Goal: Transaction & Acquisition: Purchase product/service

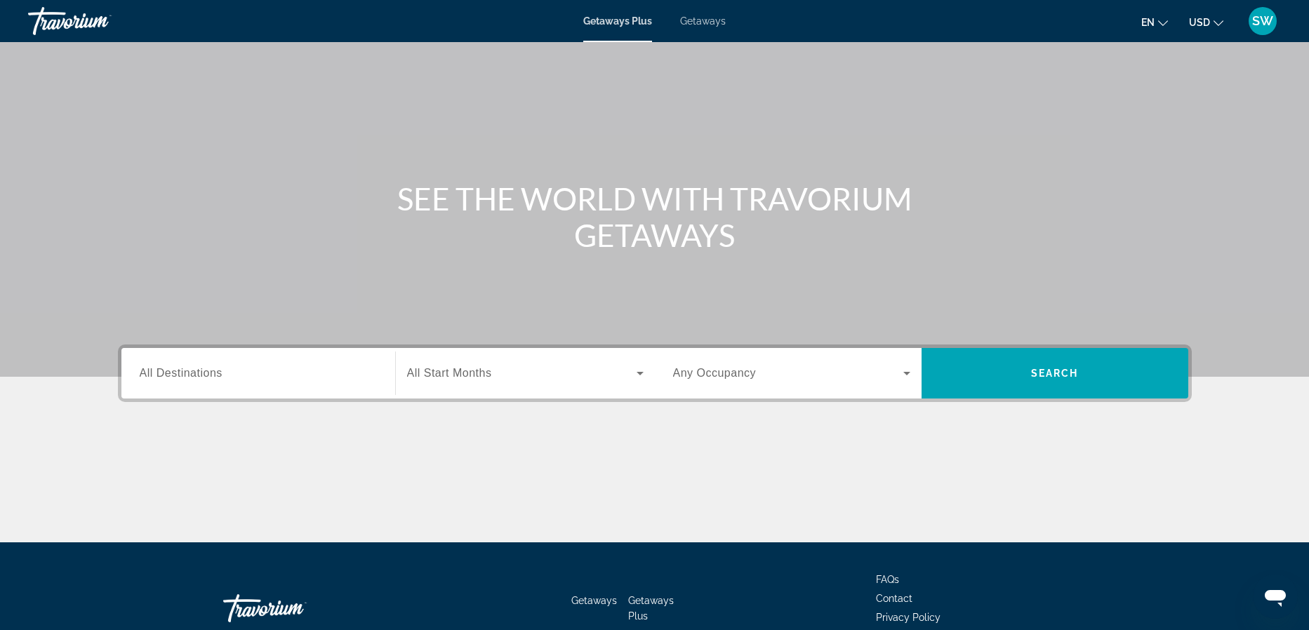
scroll to position [43, 0]
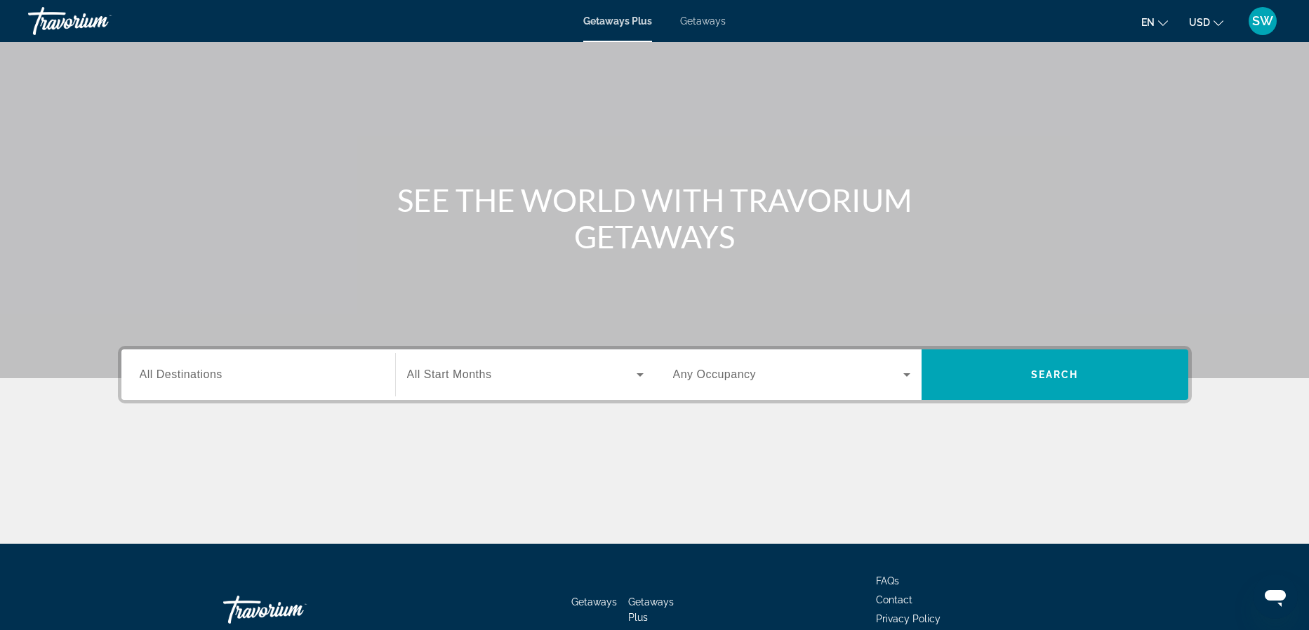
click at [168, 375] on span "All Destinations" at bounding box center [181, 374] width 83 height 12
click at [168, 375] on input "Destination All Destinations" at bounding box center [258, 375] width 237 height 17
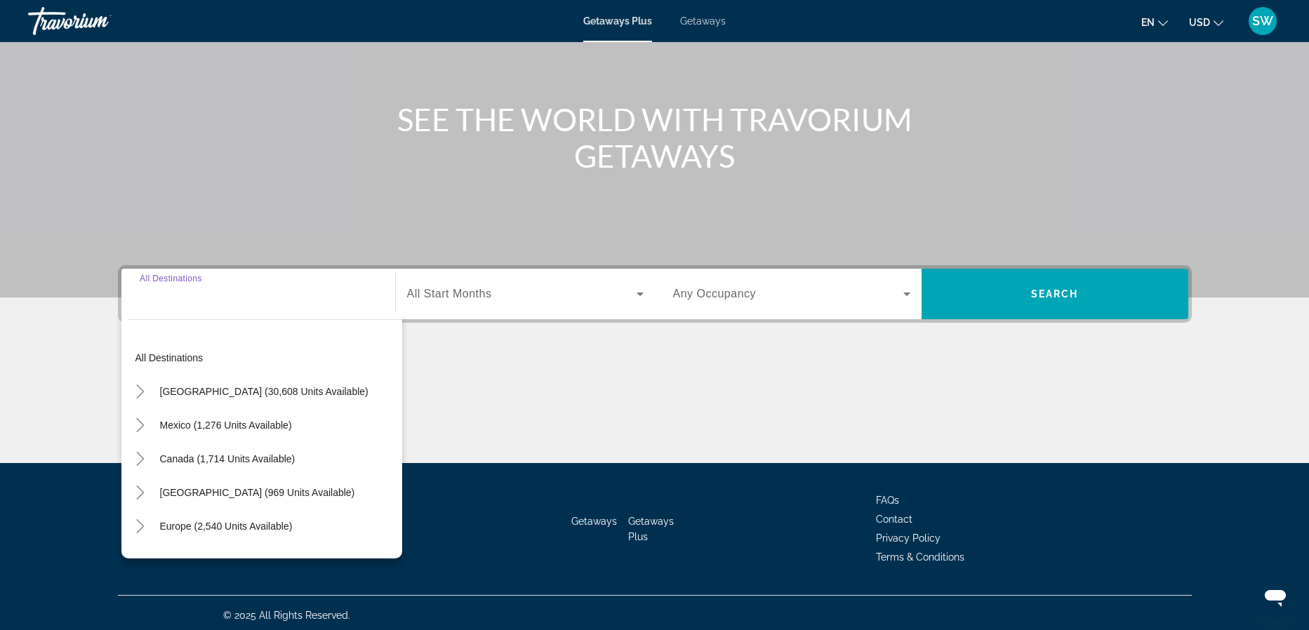
scroll to position [128, 0]
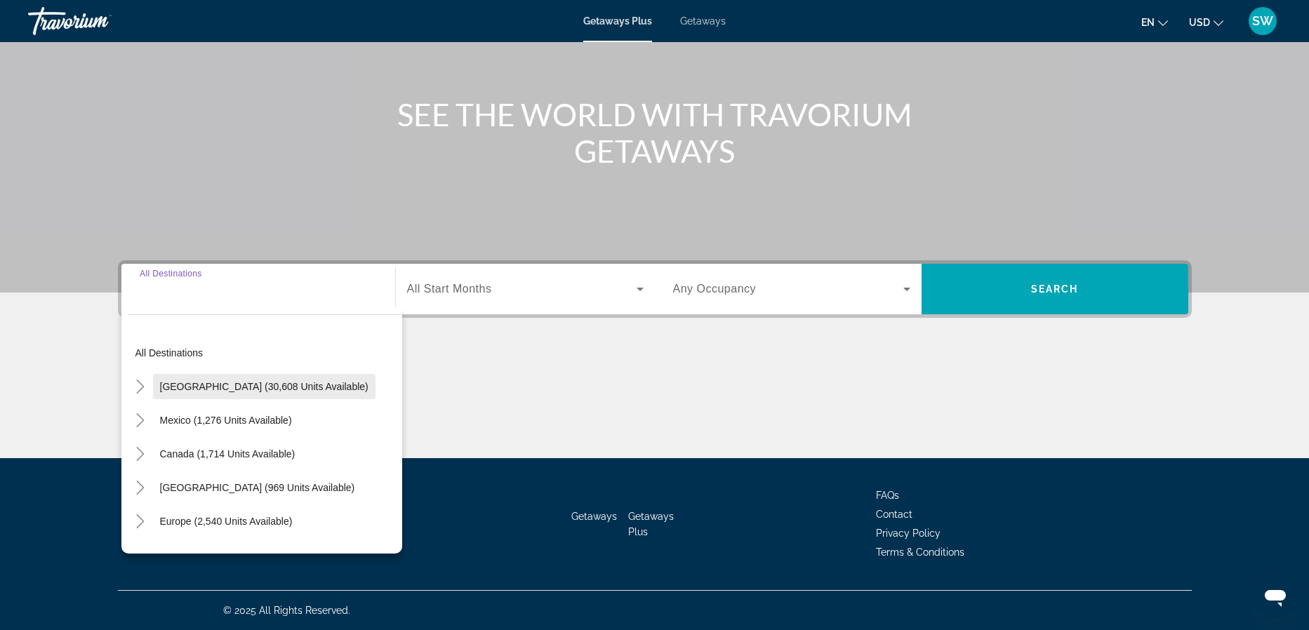
click at [167, 384] on span "[GEOGRAPHIC_DATA] (30,608 units available)" at bounding box center [264, 386] width 208 height 11
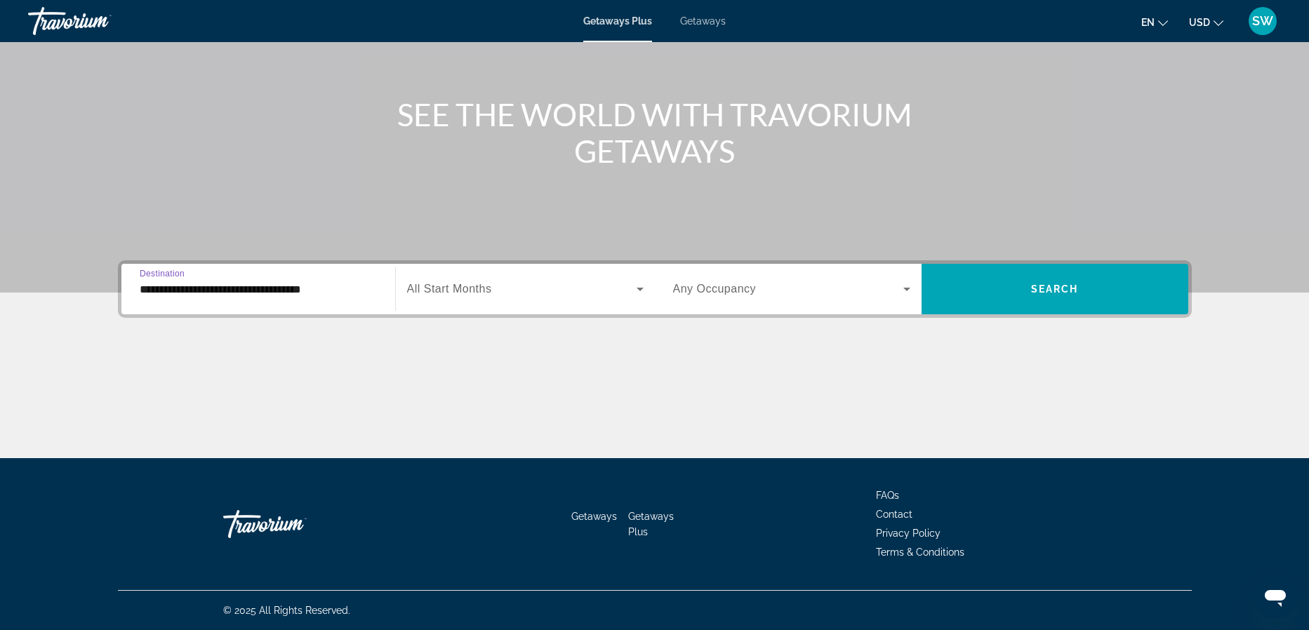
click at [243, 293] on input "**********" at bounding box center [258, 289] width 237 height 17
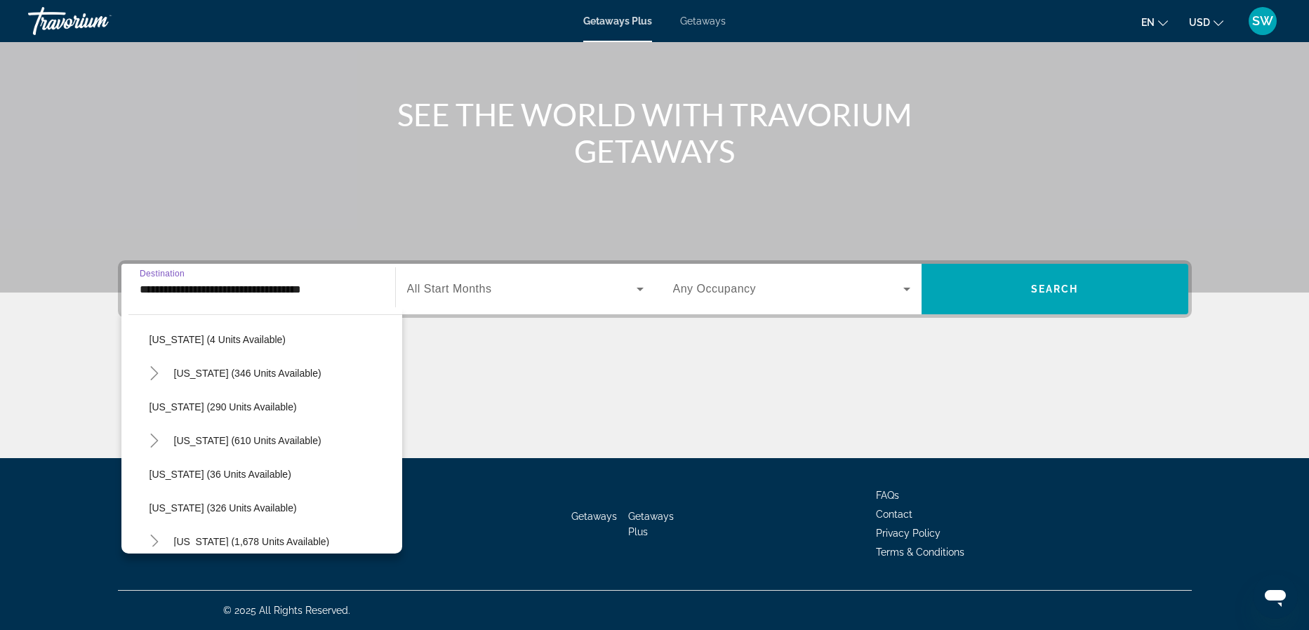
scroll to position [450, 0]
click at [175, 507] on span "[US_STATE] (326 units available)" at bounding box center [222, 509] width 147 height 11
type input "**********"
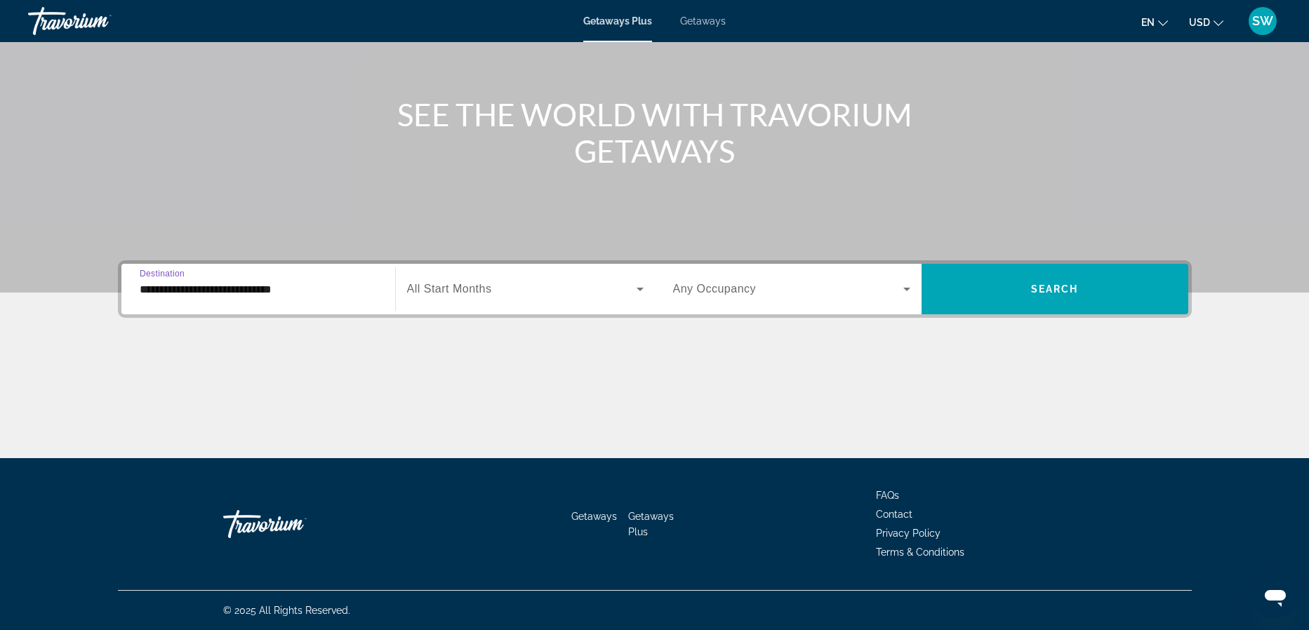
click at [529, 284] on span "Search widget" at bounding box center [521, 289] width 229 height 17
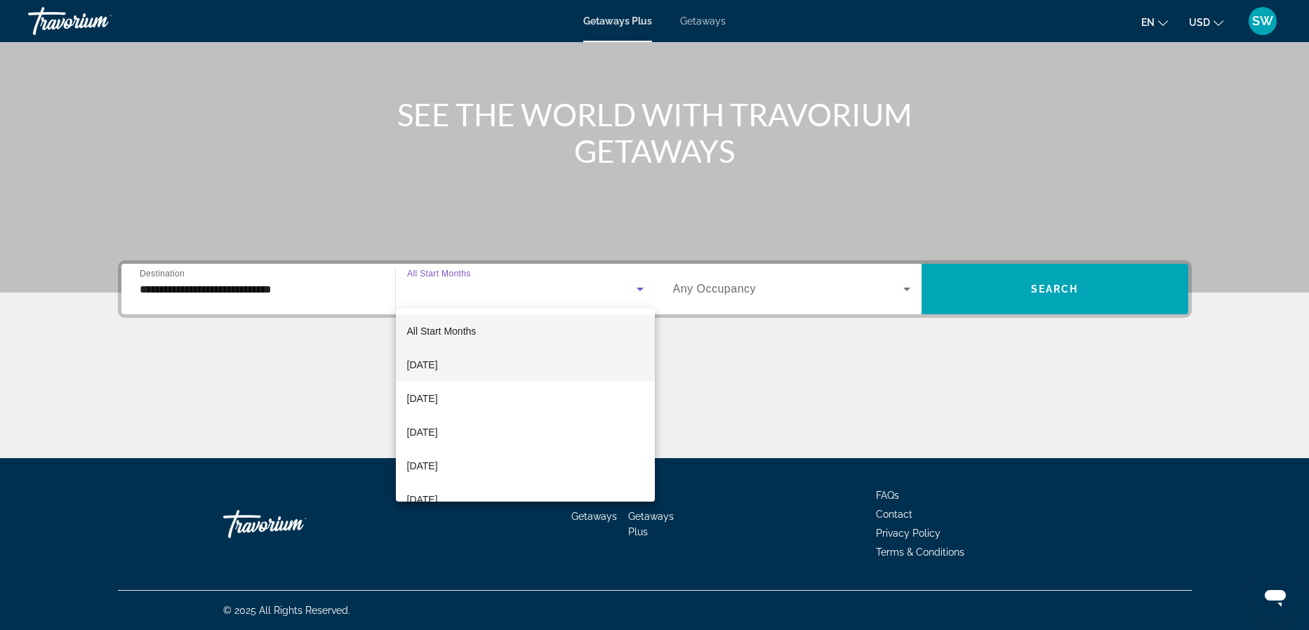
click at [438, 364] on span "[DATE]" at bounding box center [422, 365] width 31 height 17
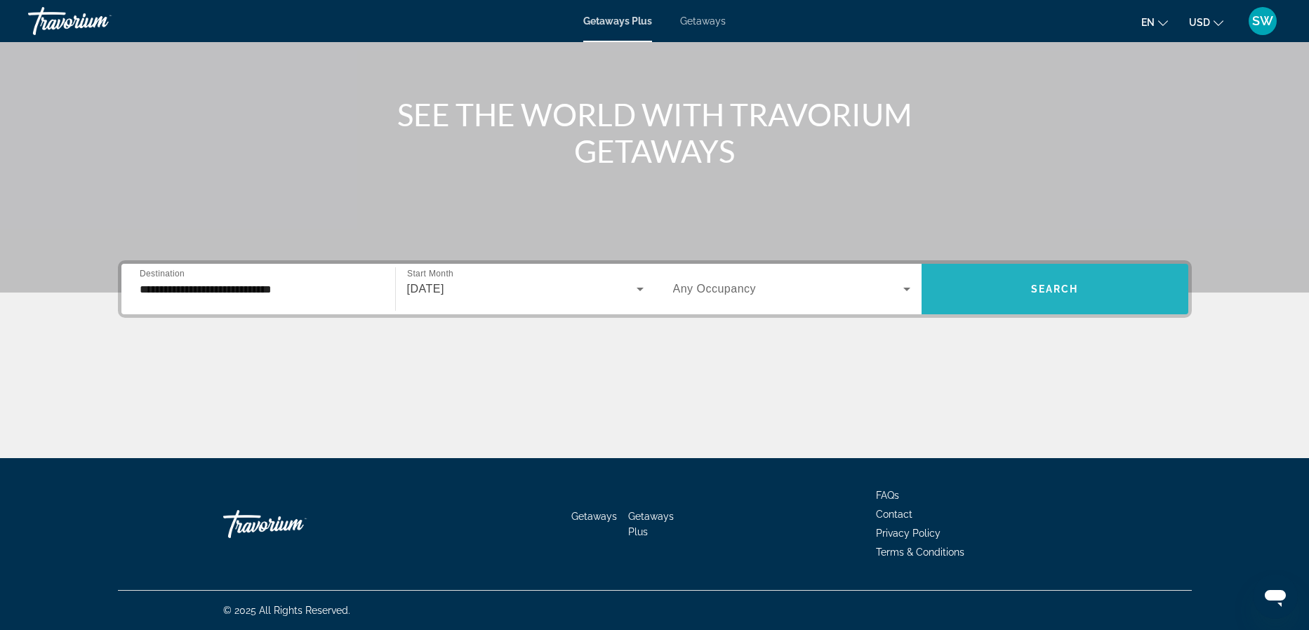
click at [1086, 292] on span "Search widget" at bounding box center [1054, 289] width 267 height 34
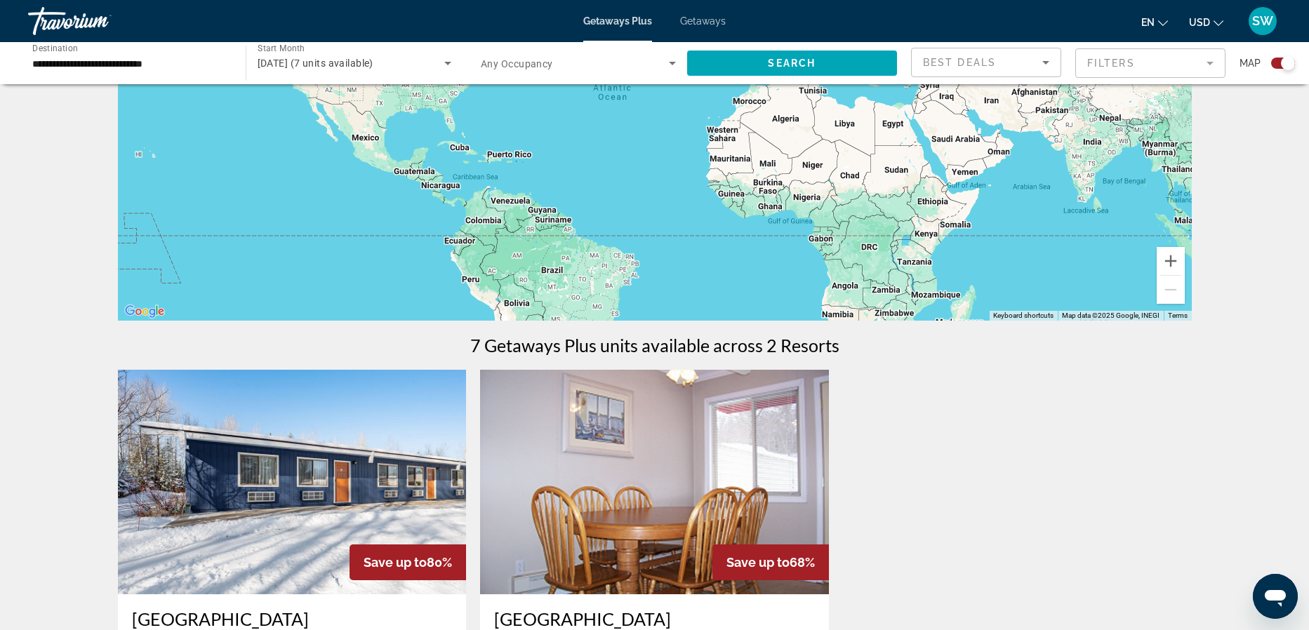
scroll to position [197, 0]
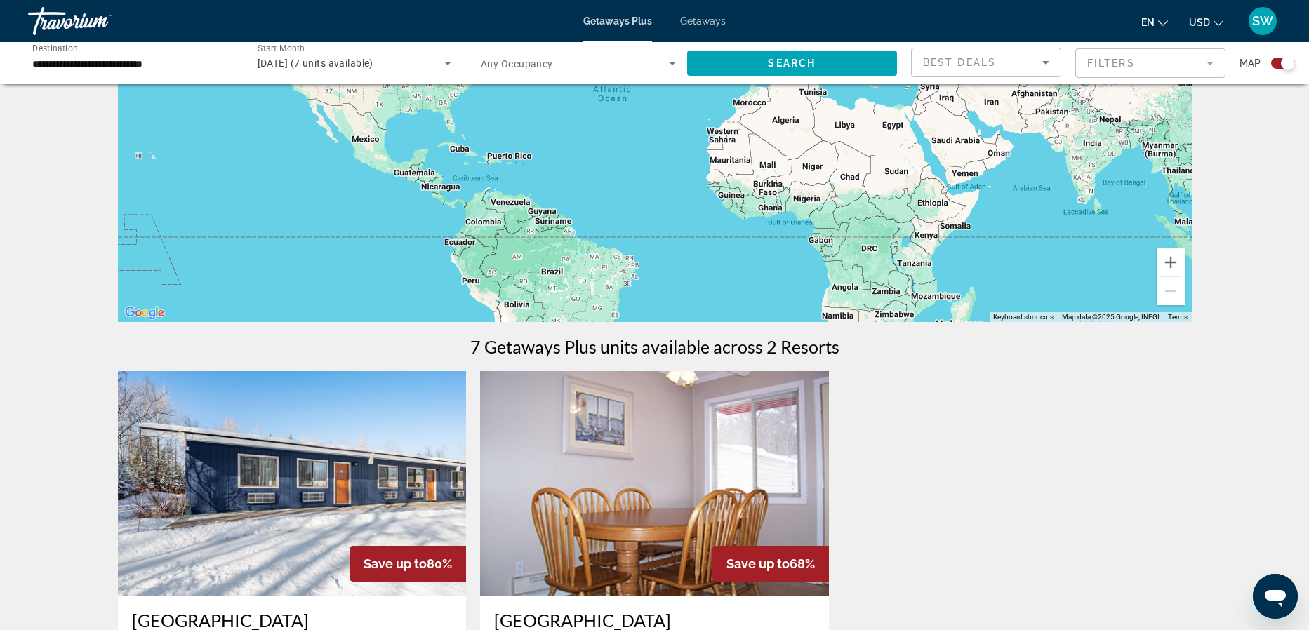
click at [712, 18] on span "Getaways" at bounding box center [703, 20] width 46 height 11
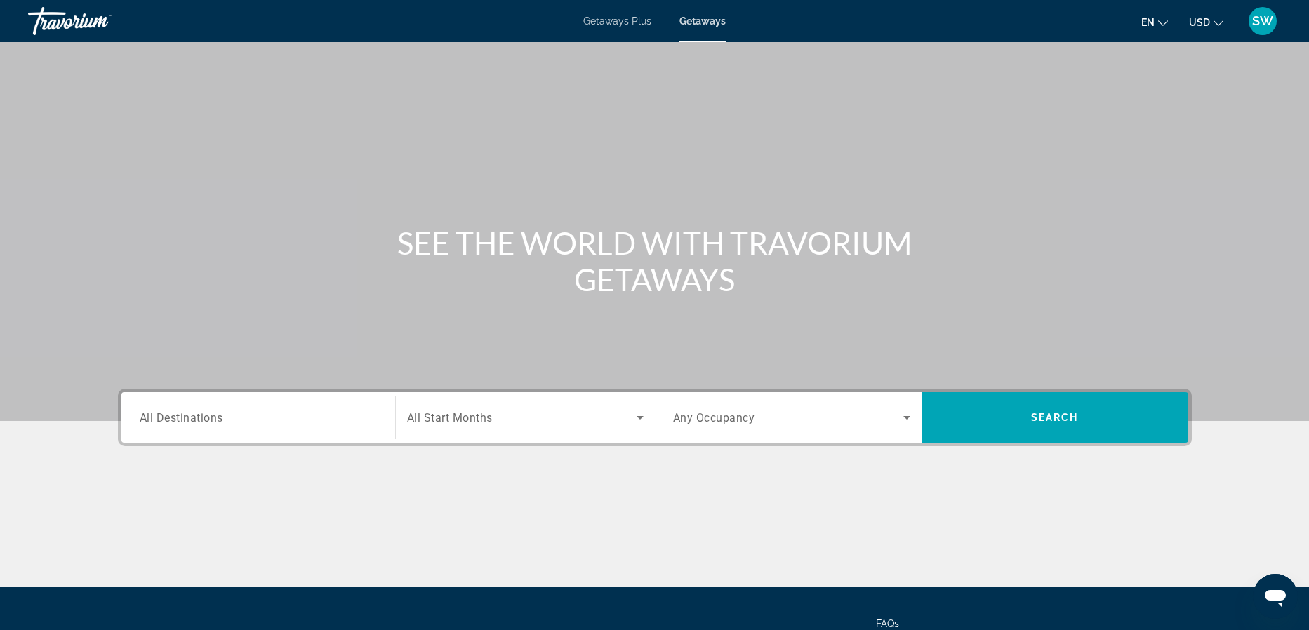
click at [233, 428] on div "Search widget" at bounding box center [258, 418] width 237 height 40
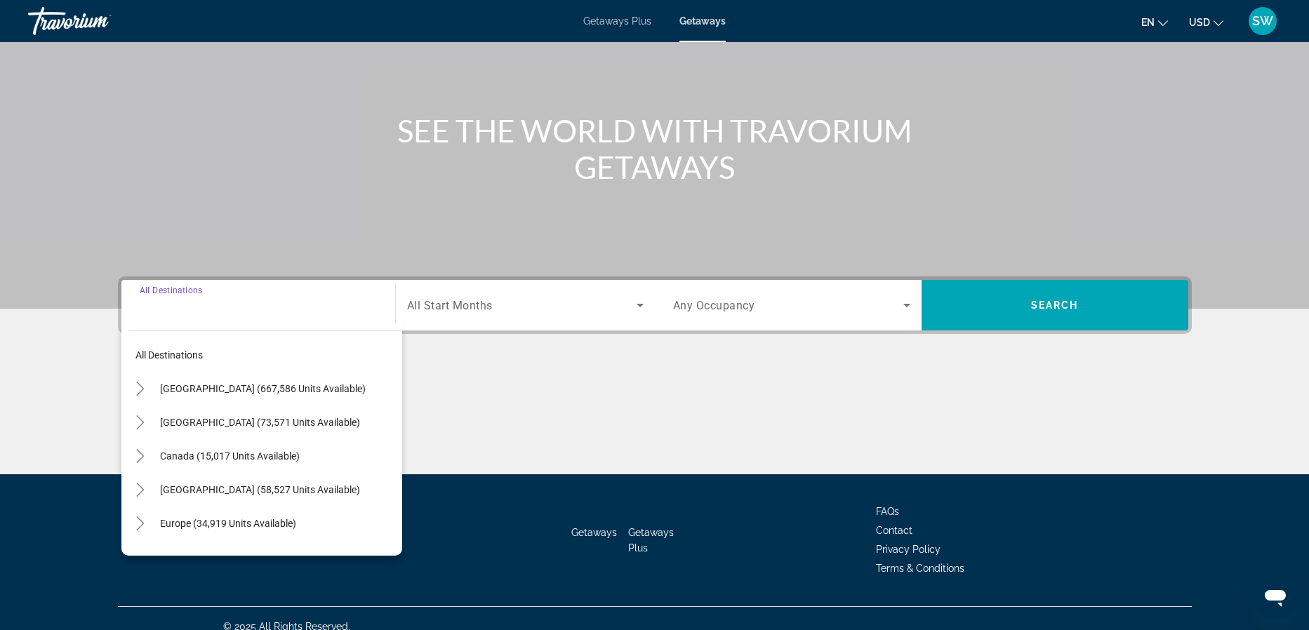
scroll to position [128, 0]
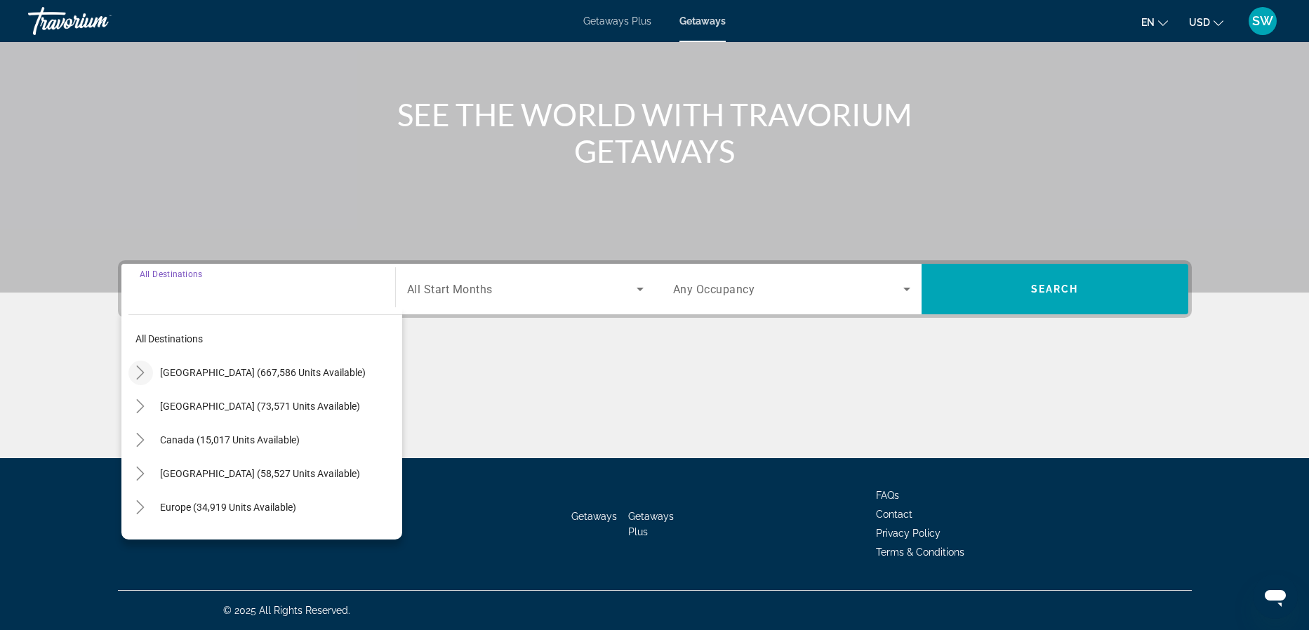
click at [138, 370] on icon "Toggle United States (667,586 units available)" at bounding box center [140, 373] width 14 height 14
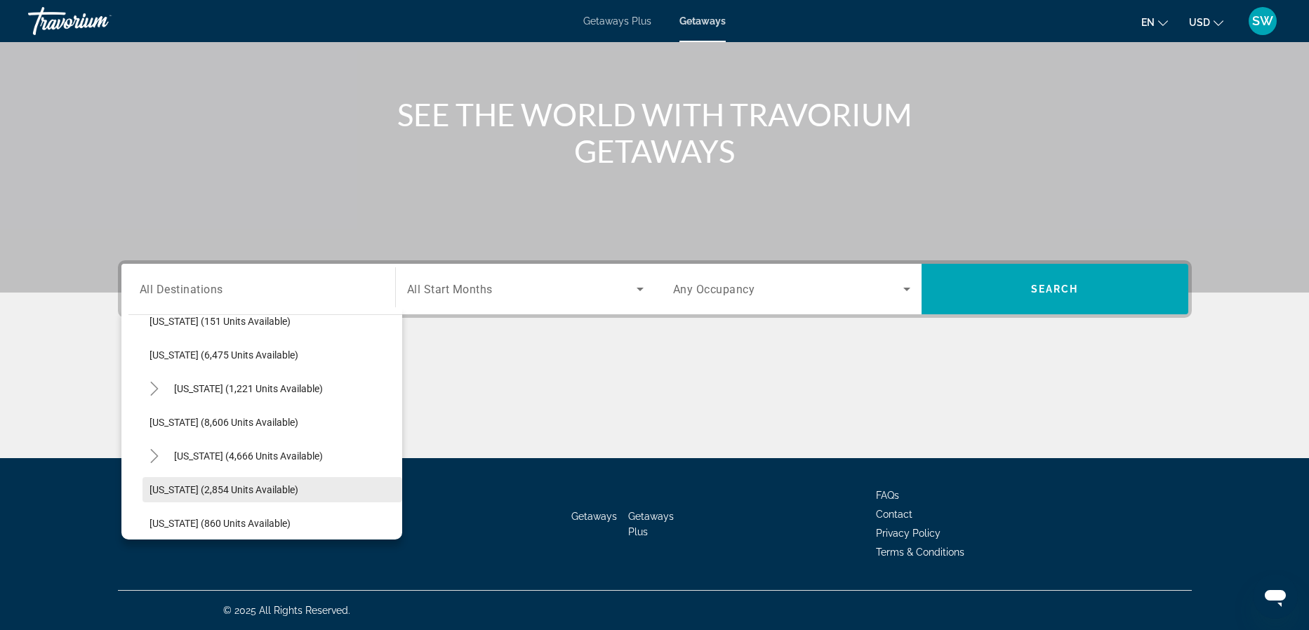
scroll to position [526, 0]
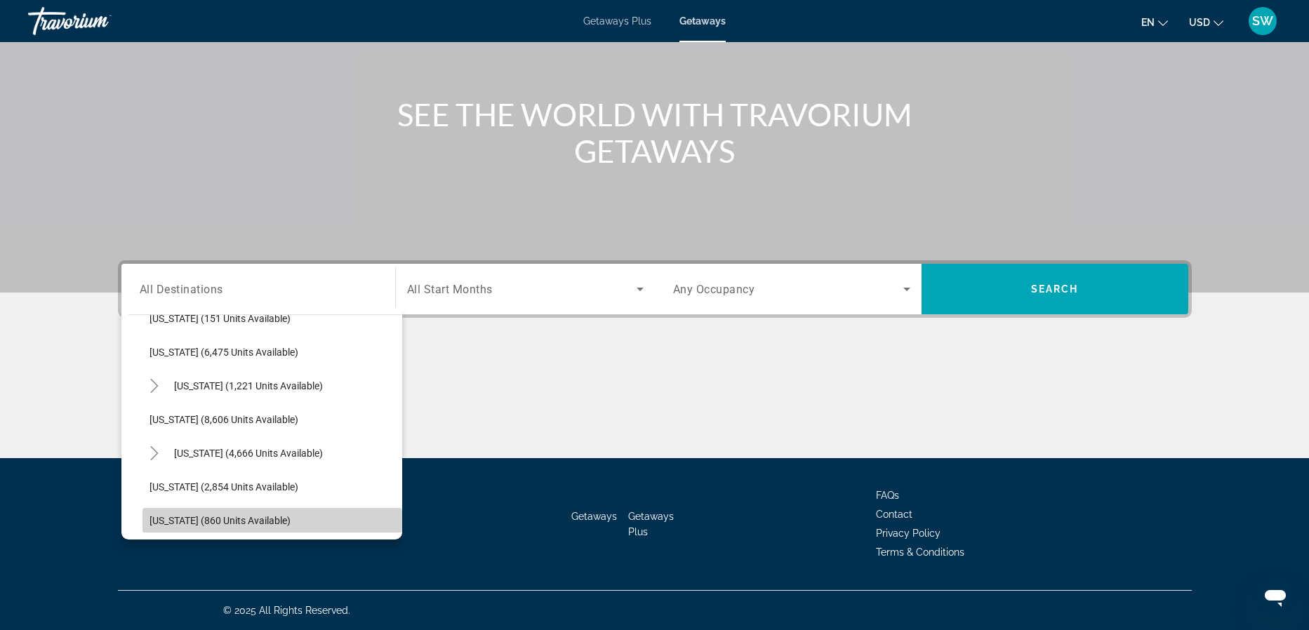
click at [213, 521] on span "[US_STATE] (860 units available)" at bounding box center [219, 520] width 141 height 11
type input "**********"
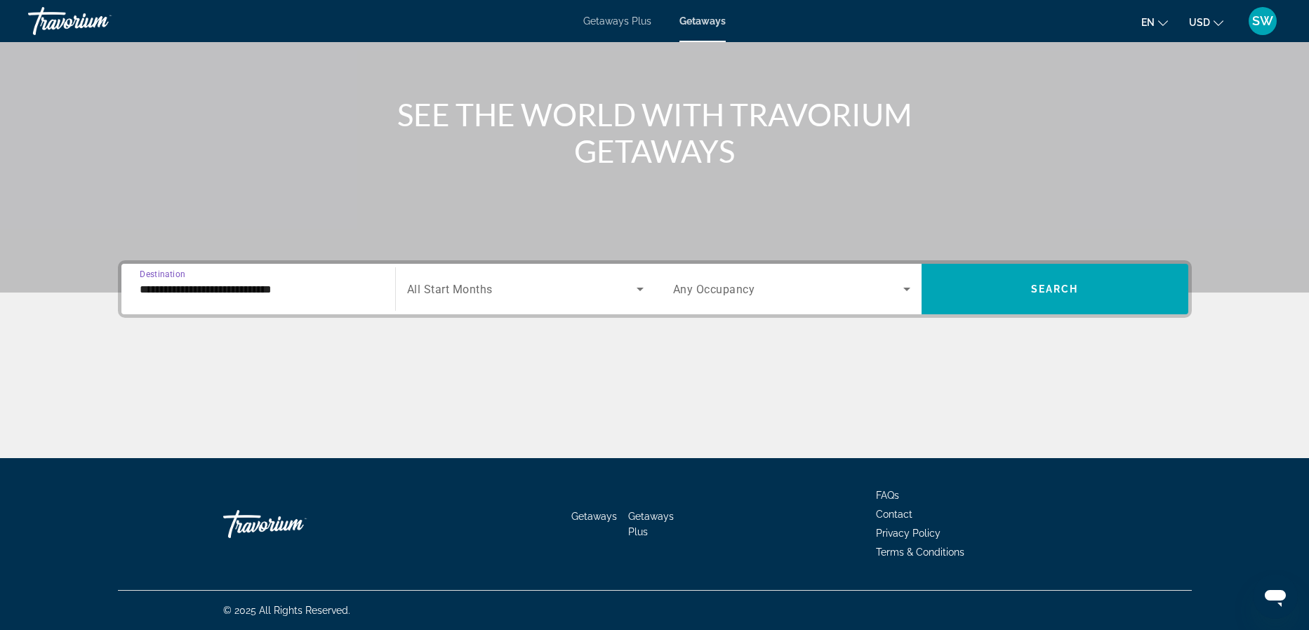
click at [500, 274] on div "Search widget" at bounding box center [525, 288] width 237 height 39
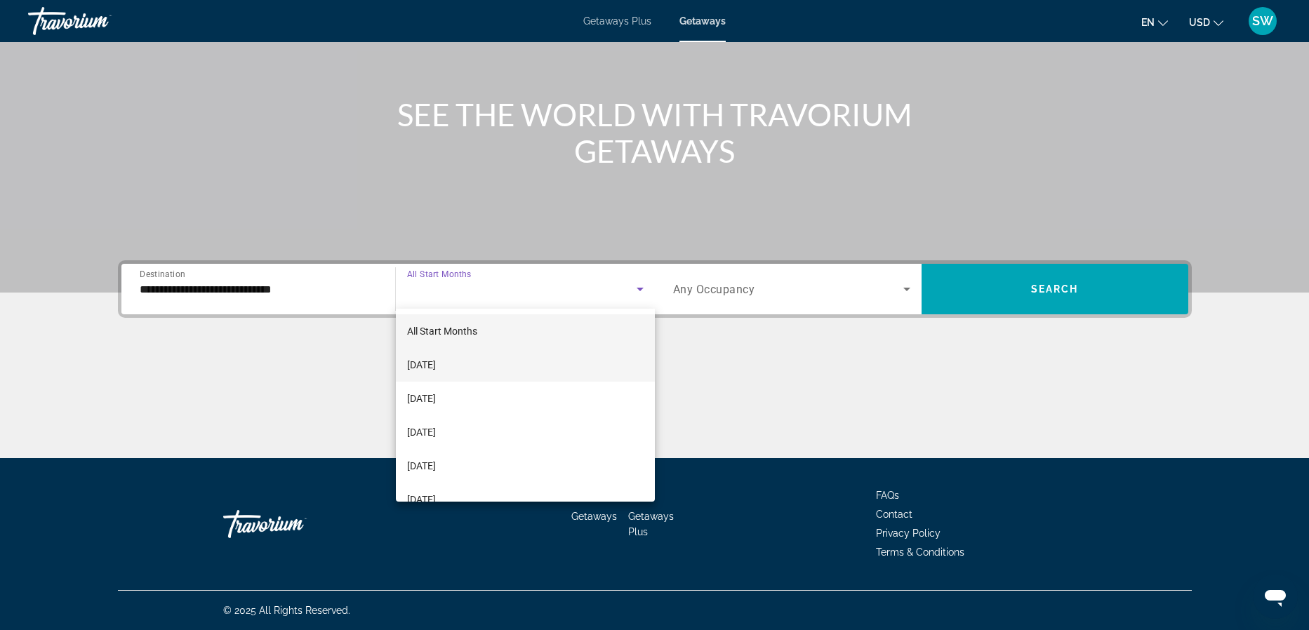
click at [421, 368] on span "[DATE]" at bounding box center [421, 365] width 29 height 17
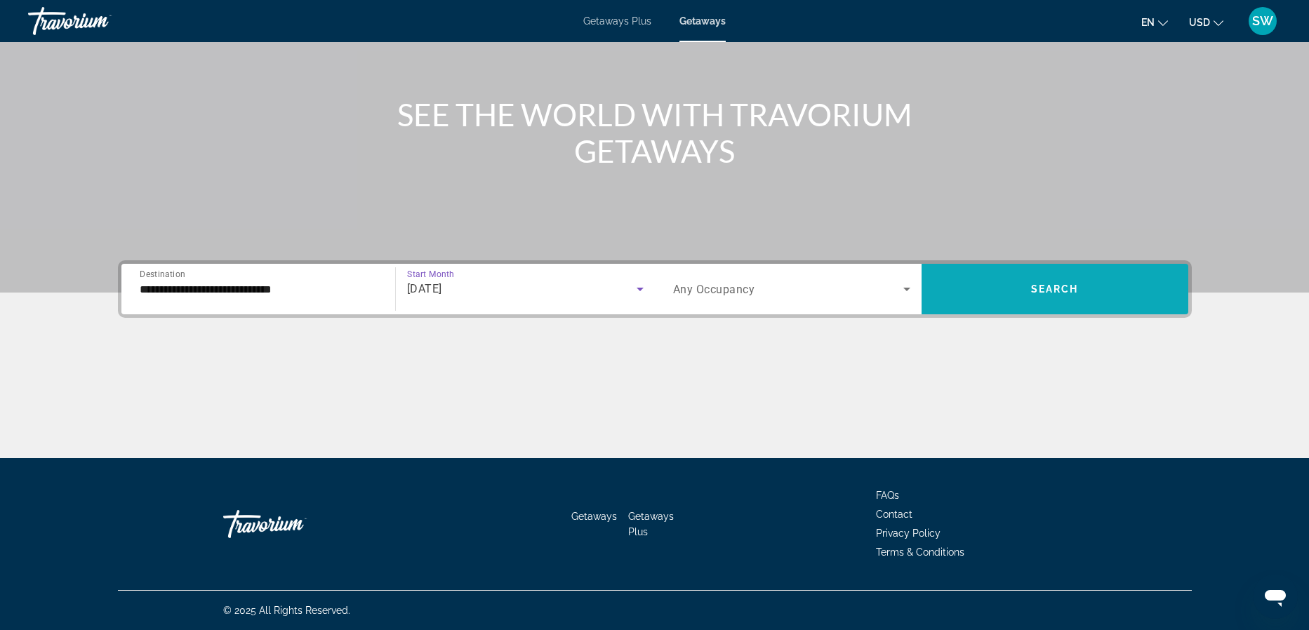
click at [1044, 277] on span "Search widget" at bounding box center [1054, 289] width 267 height 34
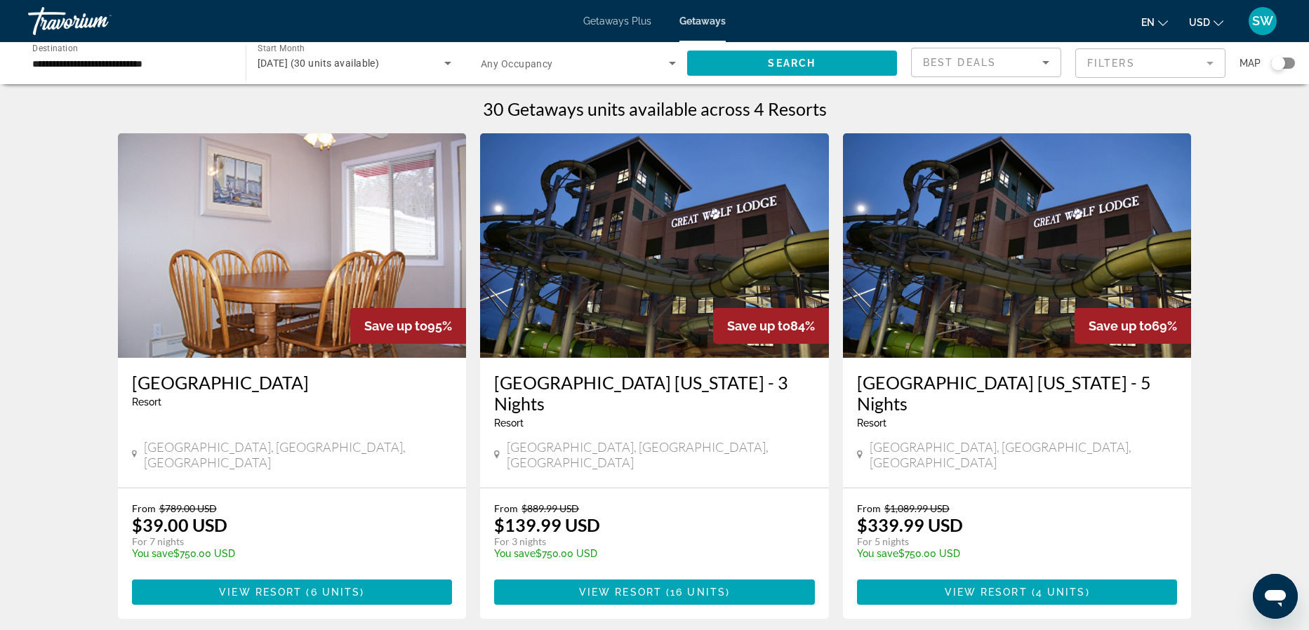
click at [660, 319] on img "Main content" at bounding box center [654, 245] width 349 height 225
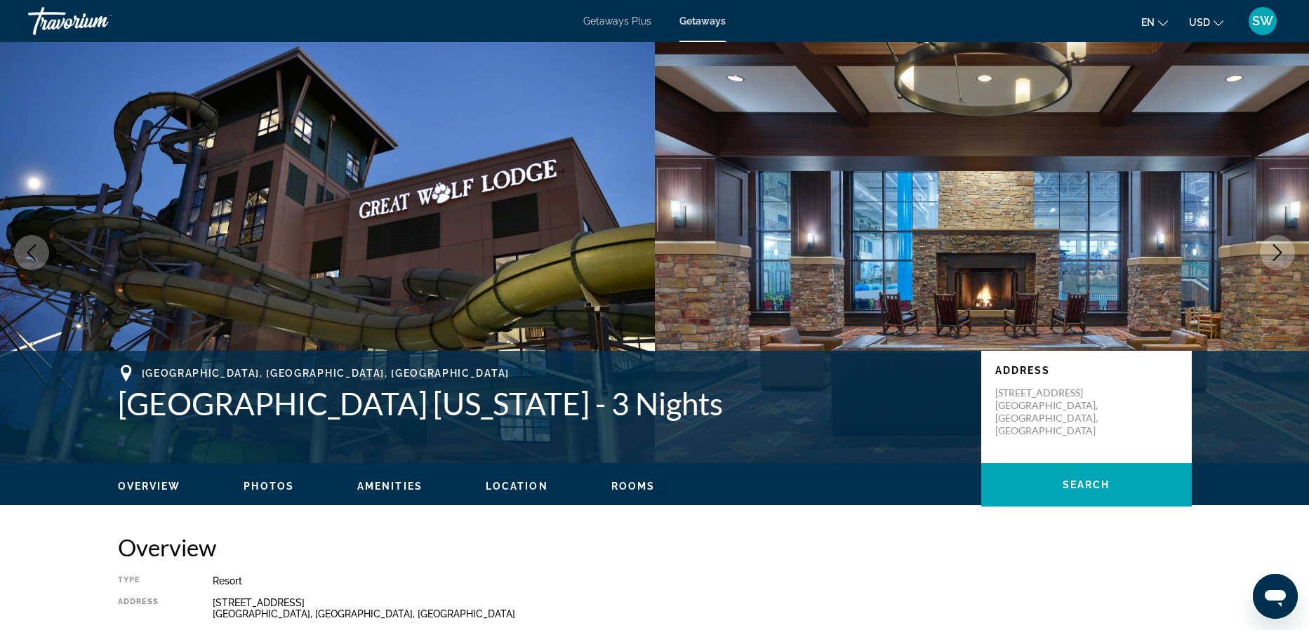
click at [702, 23] on span "Getaways" at bounding box center [702, 20] width 46 height 11
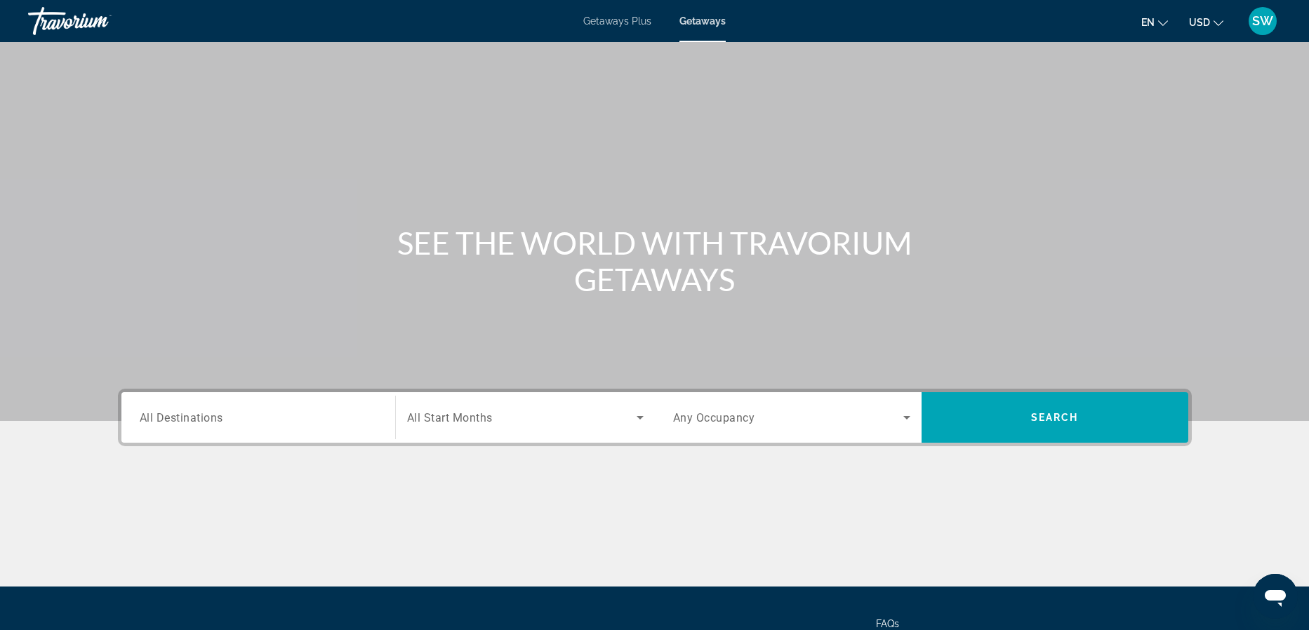
click at [429, 424] on span "Search widget" at bounding box center [521, 417] width 229 height 17
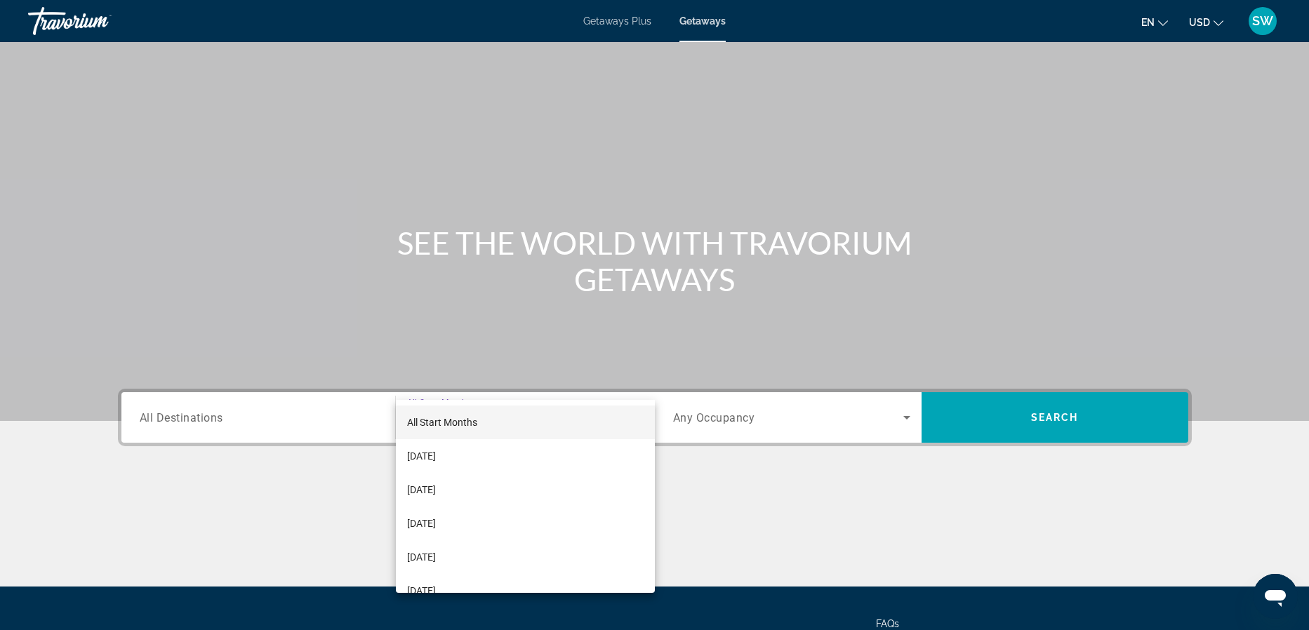
scroll to position [128, 0]
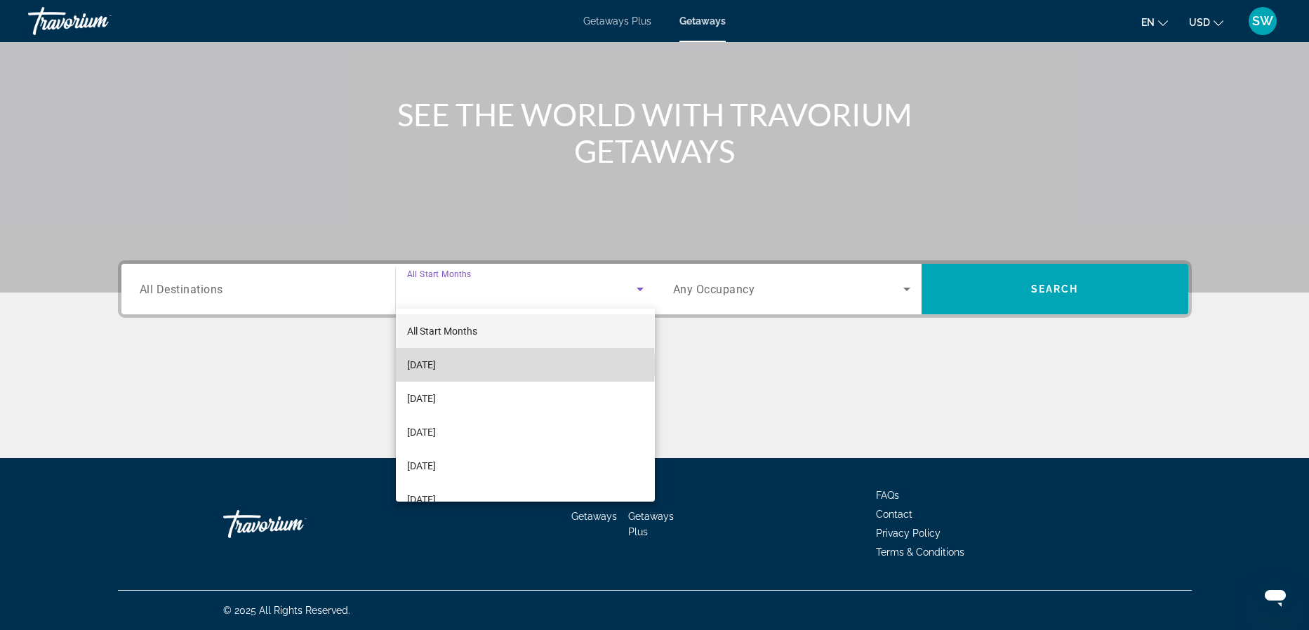
click at [429, 366] on span "[DATE]" at bounding box center [421, 365] width 29 height 17
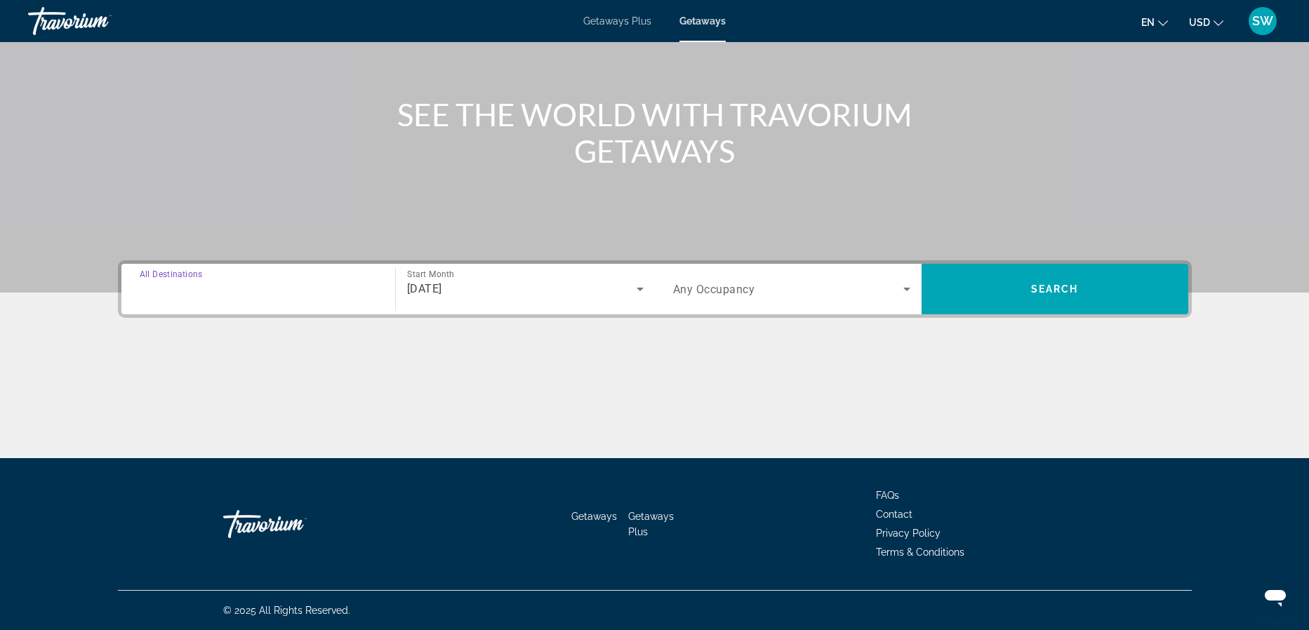
click at [290, 297] on input "Destination All Destinations" at bounding box center [258, 289] width 237 height 17
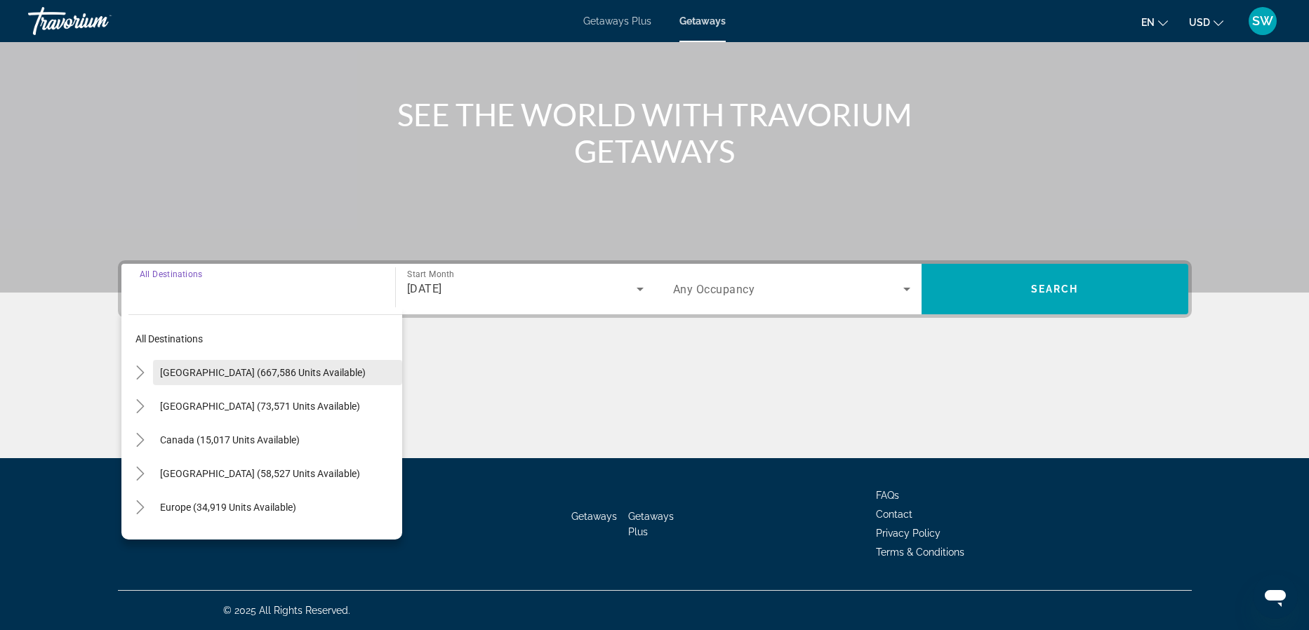
click at [180, 373] on span "[GEOGRAPHIC_DATA] (667,586 units available)" at bounding box center [263, 372] width 206 height 11
type input "**********"
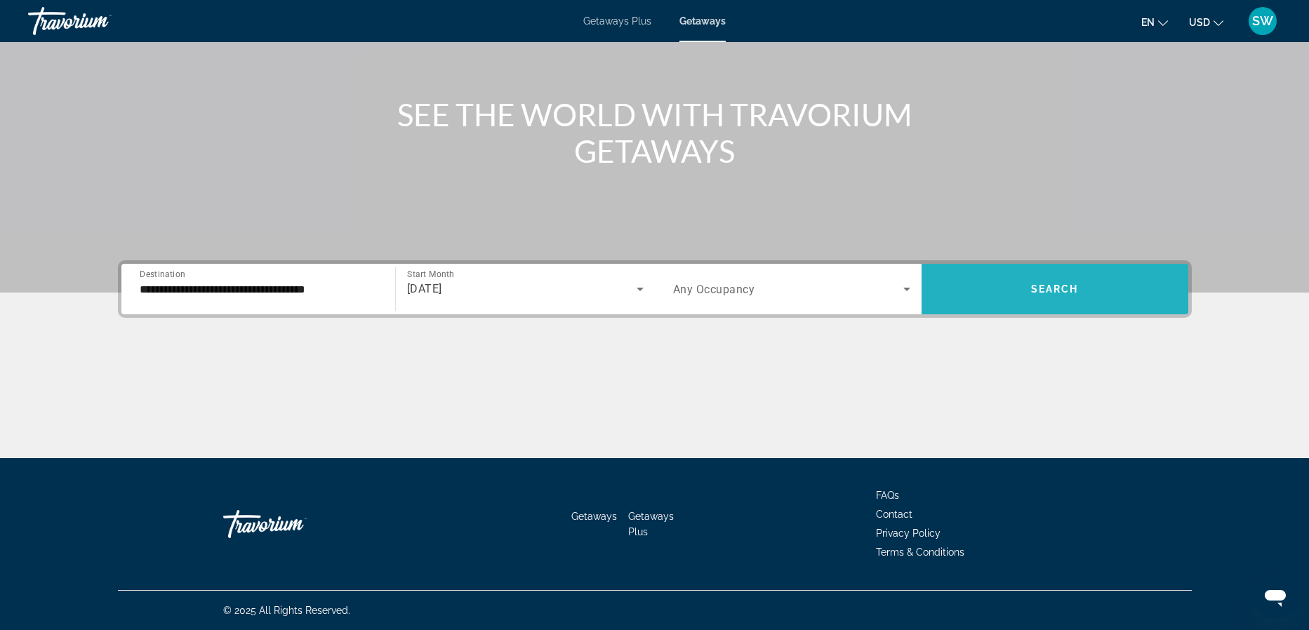
click at [1021, 289] on span "Search widget" at bounding box center [1054, 289] width 267 height 34
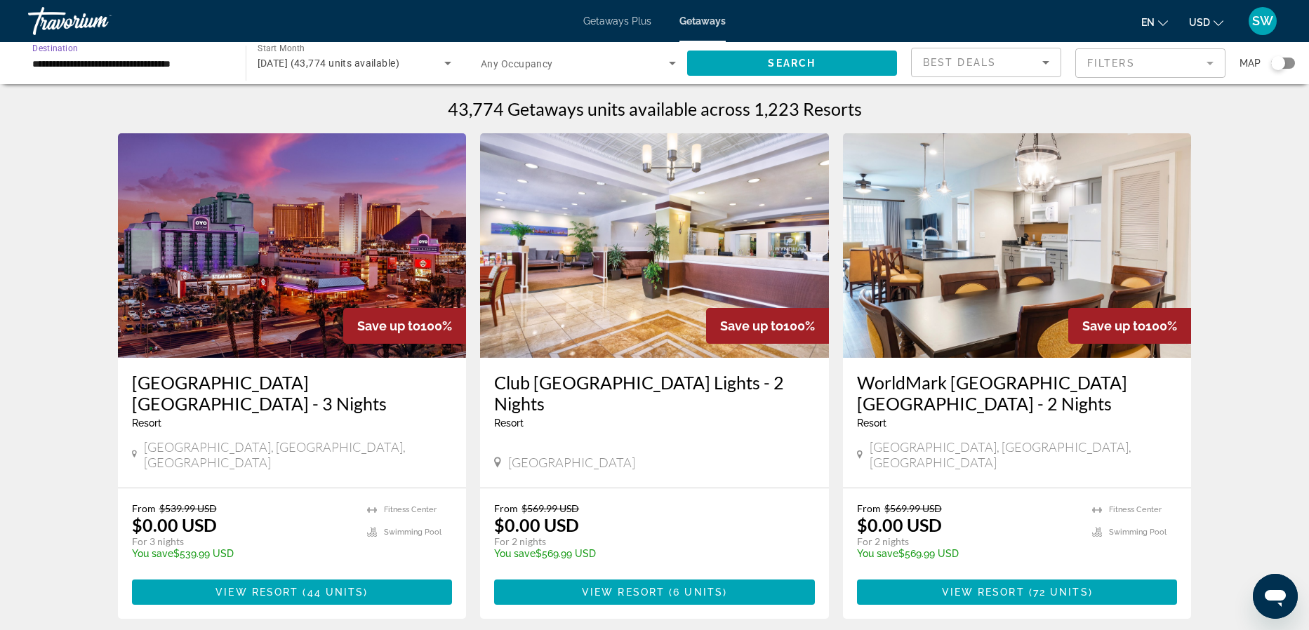
click at [159, 65] on input "**********" at bounding box center [129, 63] width 195 height 17
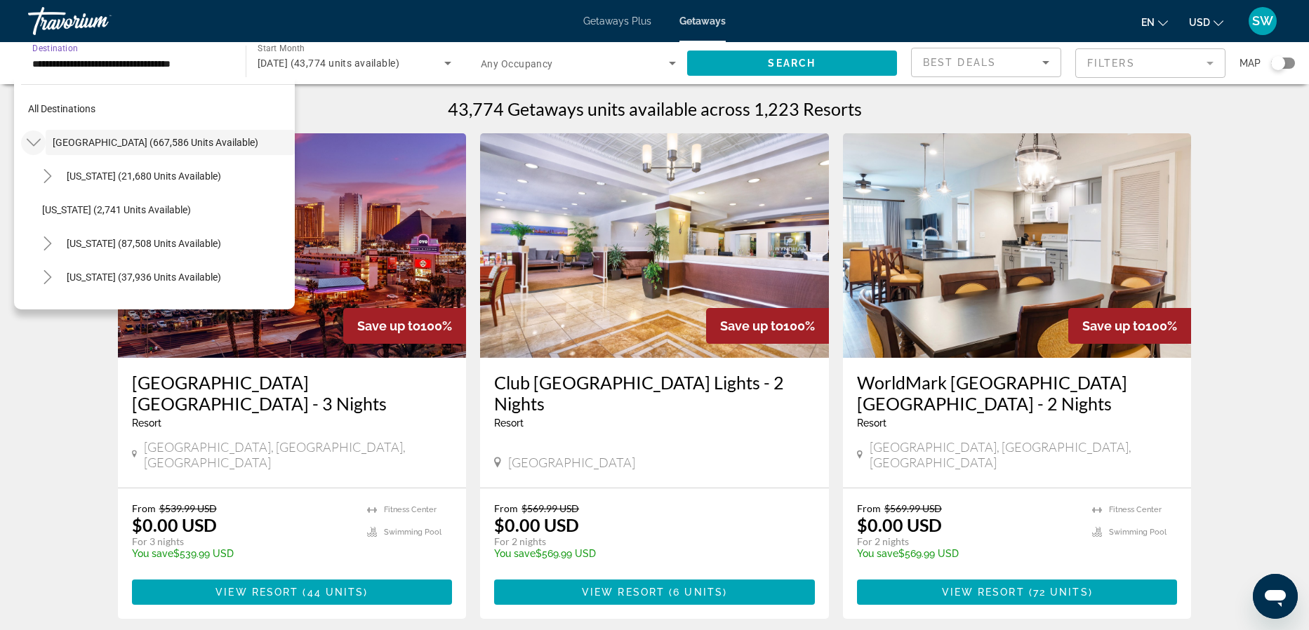
click at [36, 145] on icon "Toggle United States (667,586 units available)" at bounding box center [34, 142] width 14 height 14
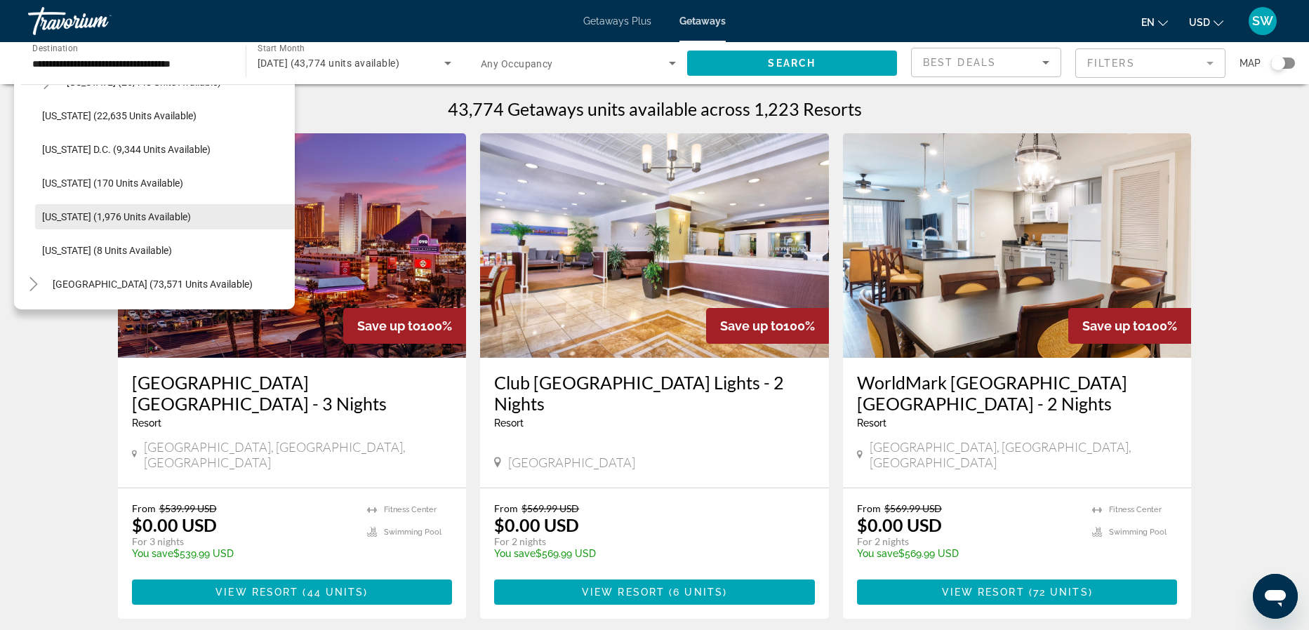
scroll to position [1408, 0]
click at [116, 206] on span "Search widget" at bounding box center [165, 216] width 260 height 34
type input "**********"
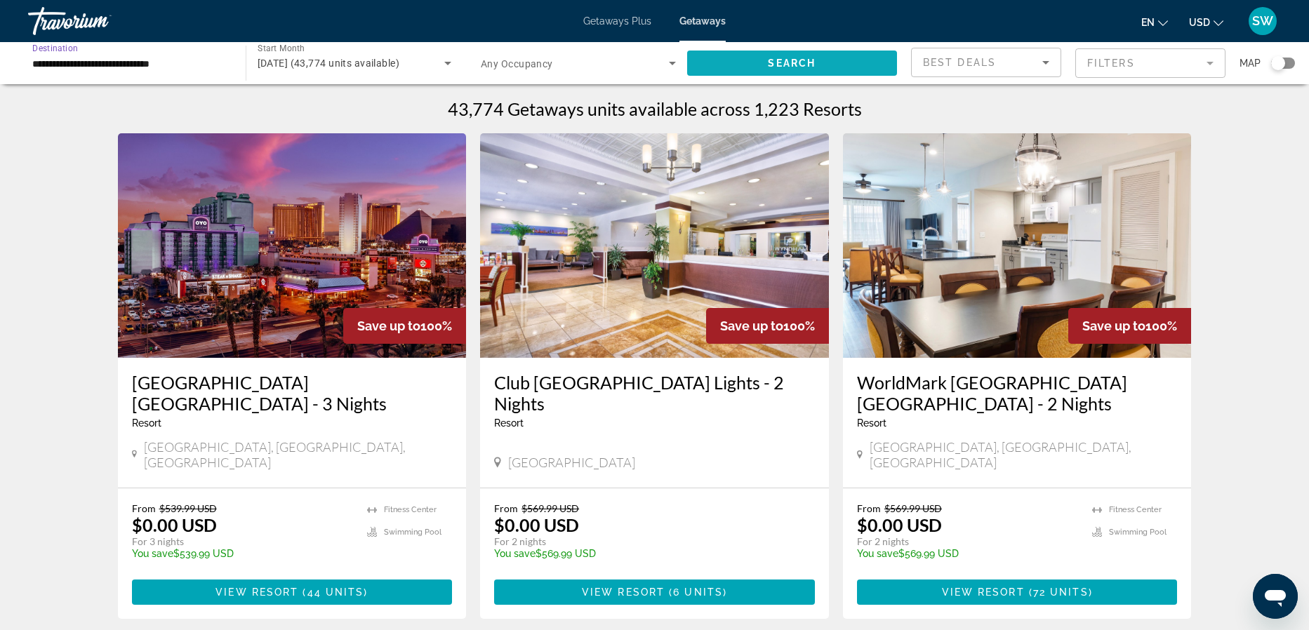
click at [795, 60] on span "Search" at bounding box center [792, 63] width 48 height 11
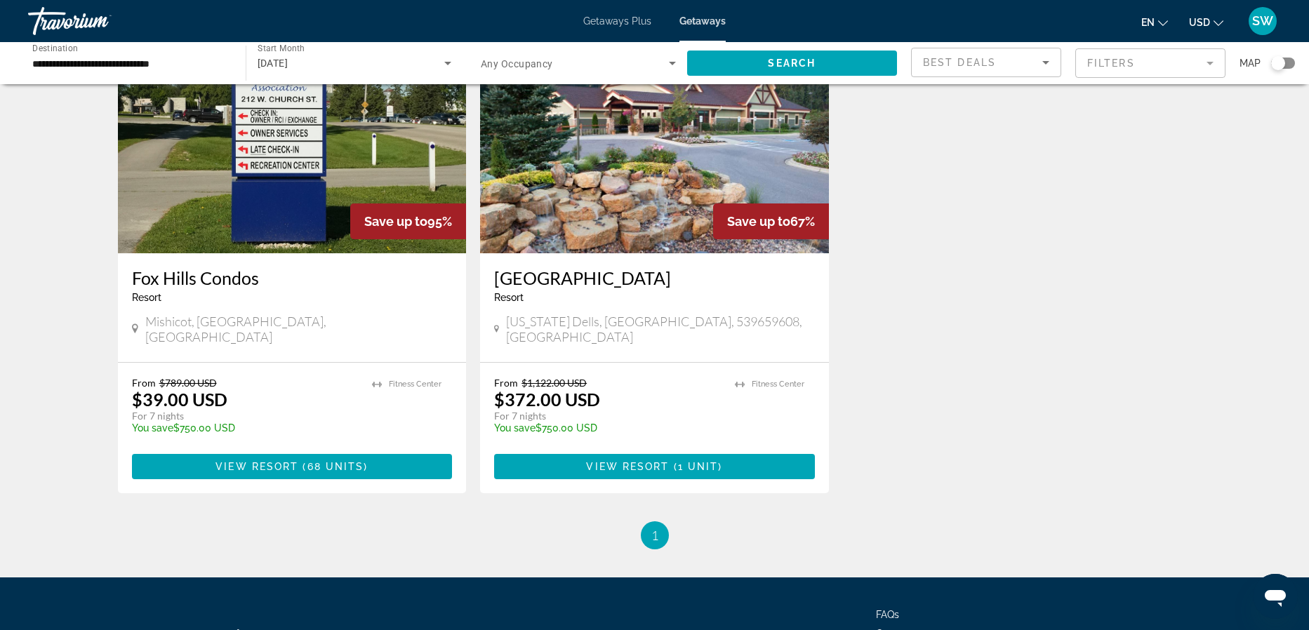
scroll to position [106, 0]
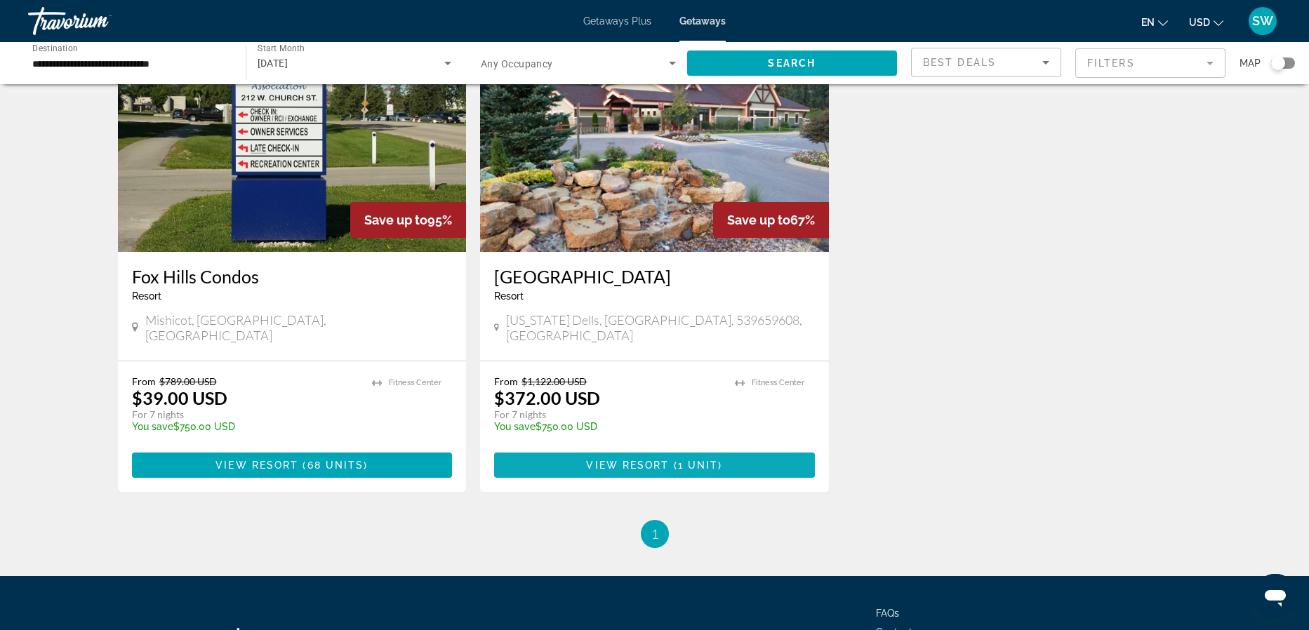
click at [619, 460] on span "View Resort" at bounding box center [627, 465] width 83 height 11
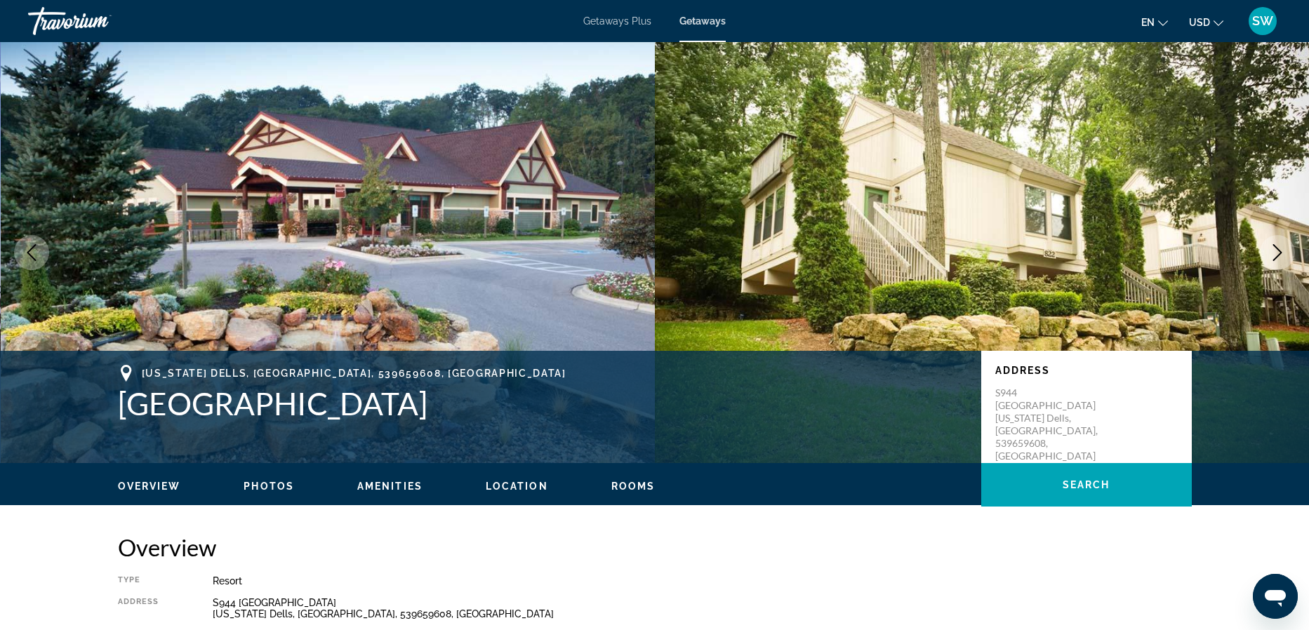
click at [625, 19] on span "Getaways Plus" at bounding box center [617, 20] width 68 height 11
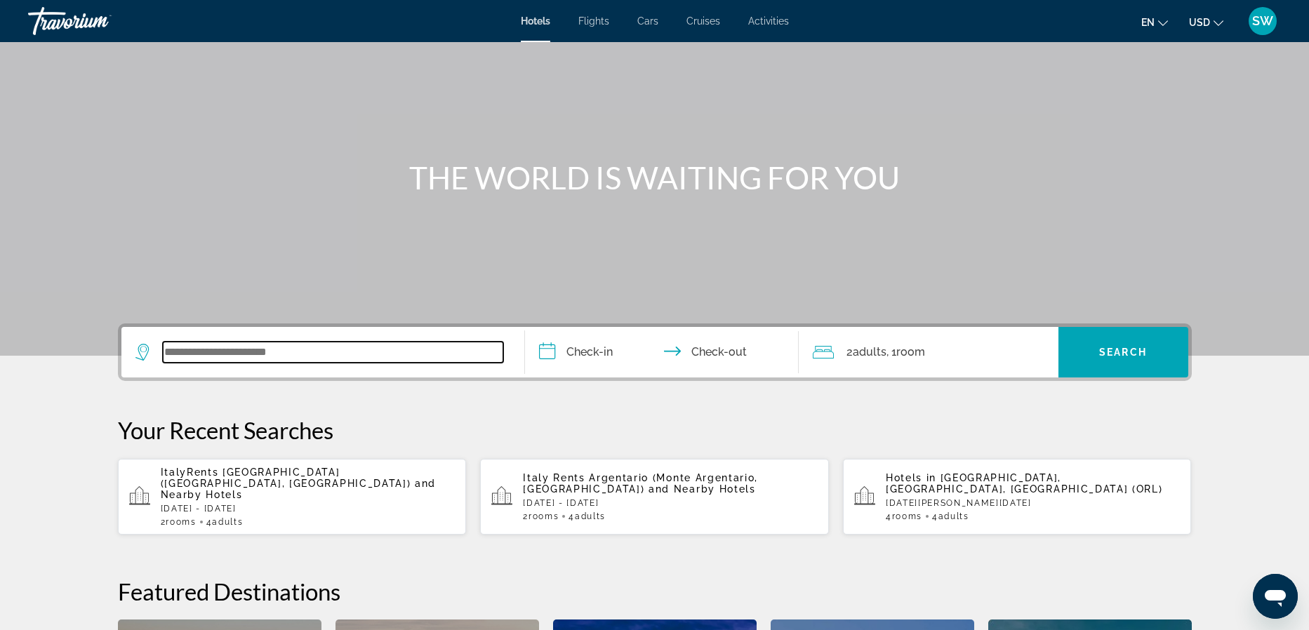
click at [267, 351] on input "Search widget" at bounding box center [333, 352] width 340 height 21
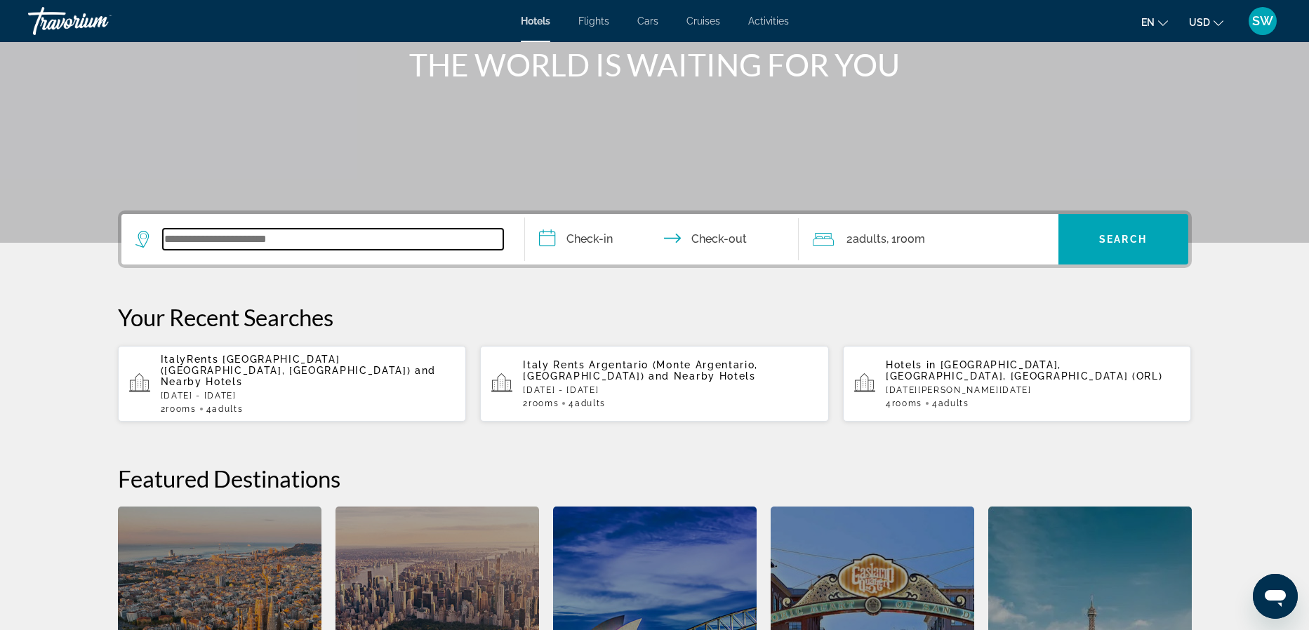
scroll to position [178, 0]
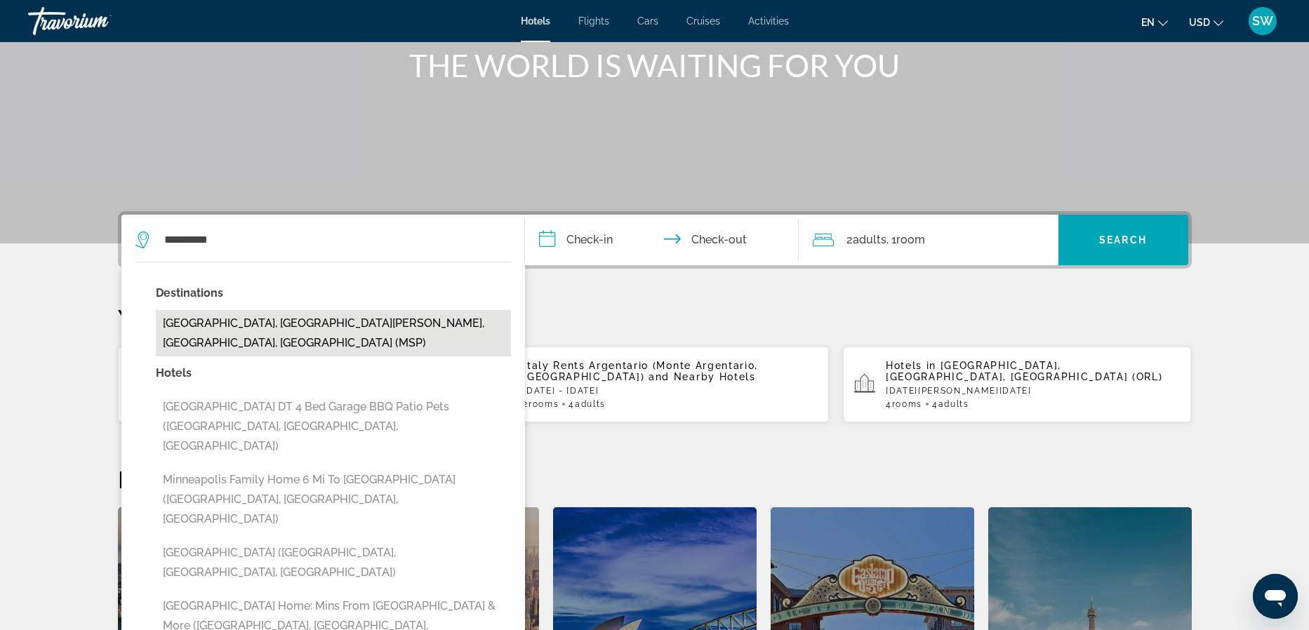
click at [194, 324] on button "Minneapolis, Minneapolis - St. Paul, MN, United States (MSP)" at bounding box center [333, 333] width 355 height 46
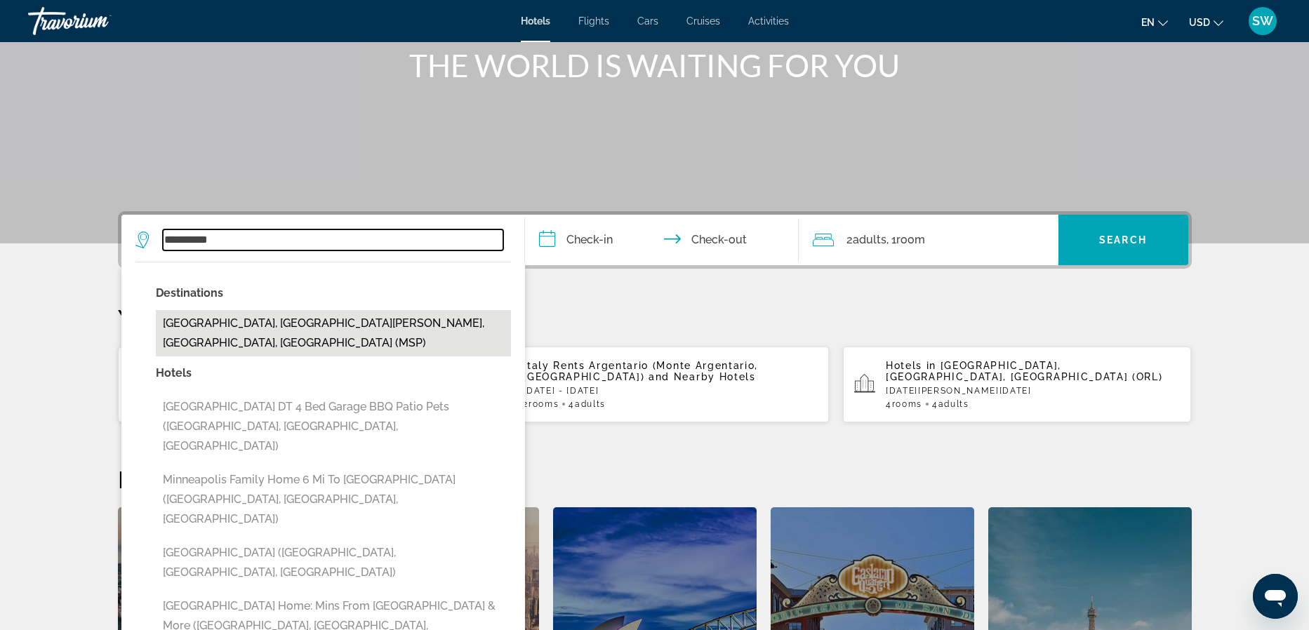
type input "**********"
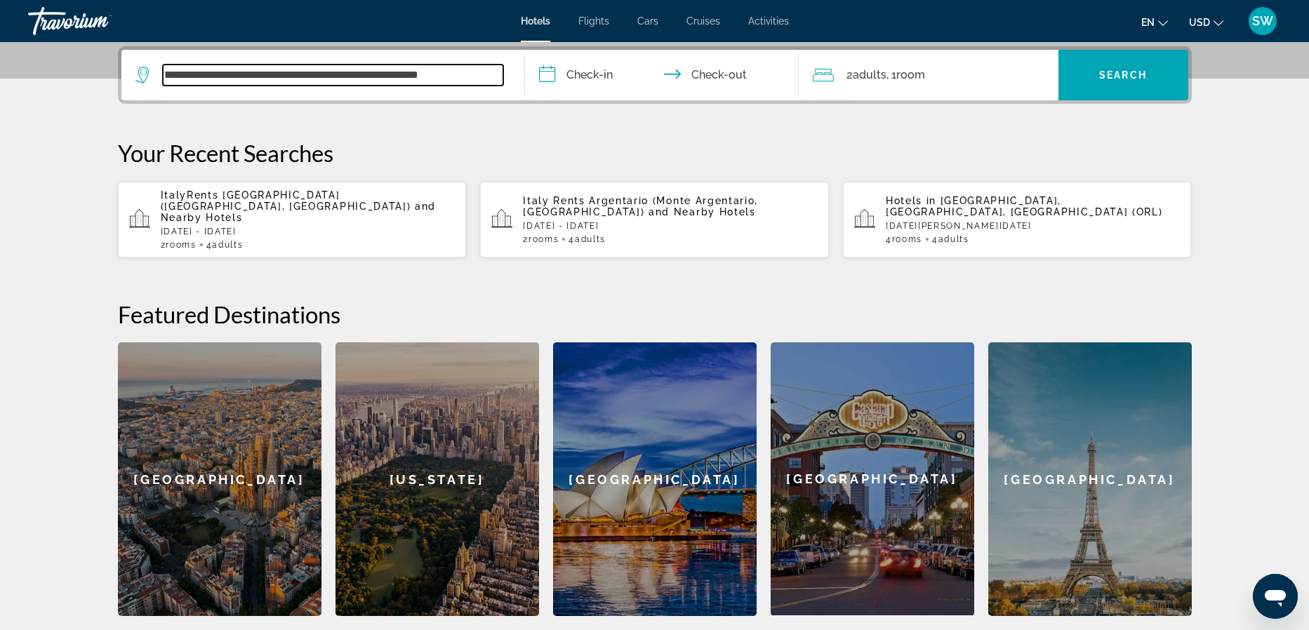
scroll to position [343, 0]
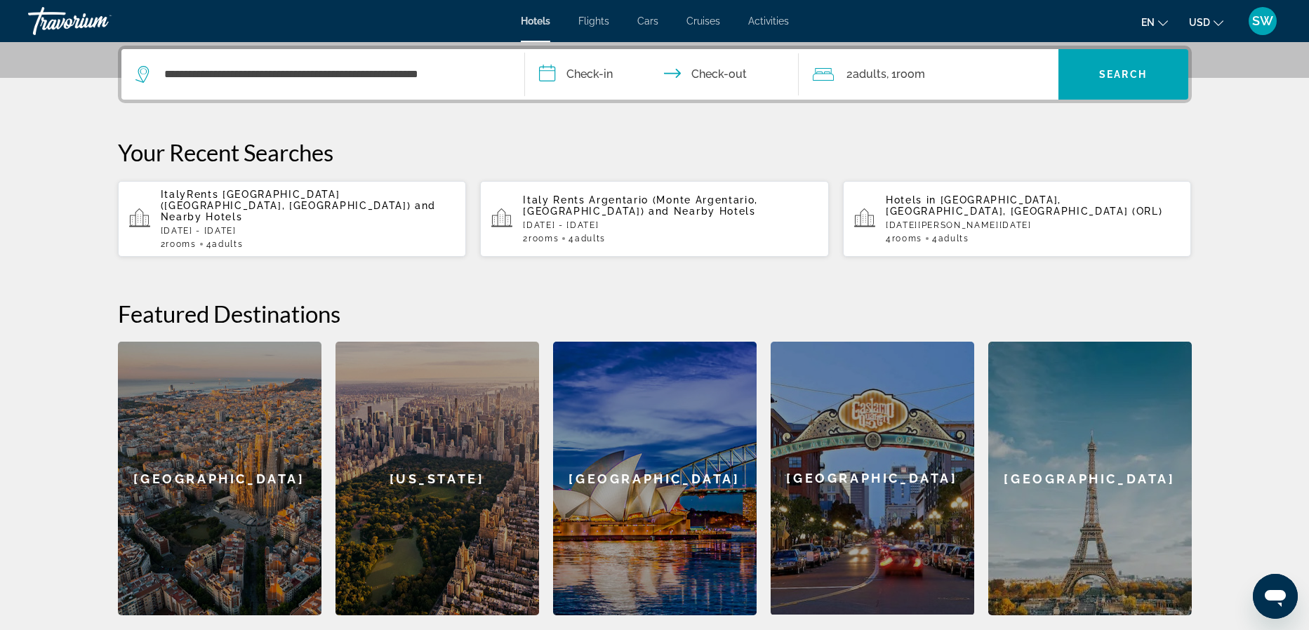
click at [572, 72] on input "**********" at bounding box center [664, 76] width 279 height 55
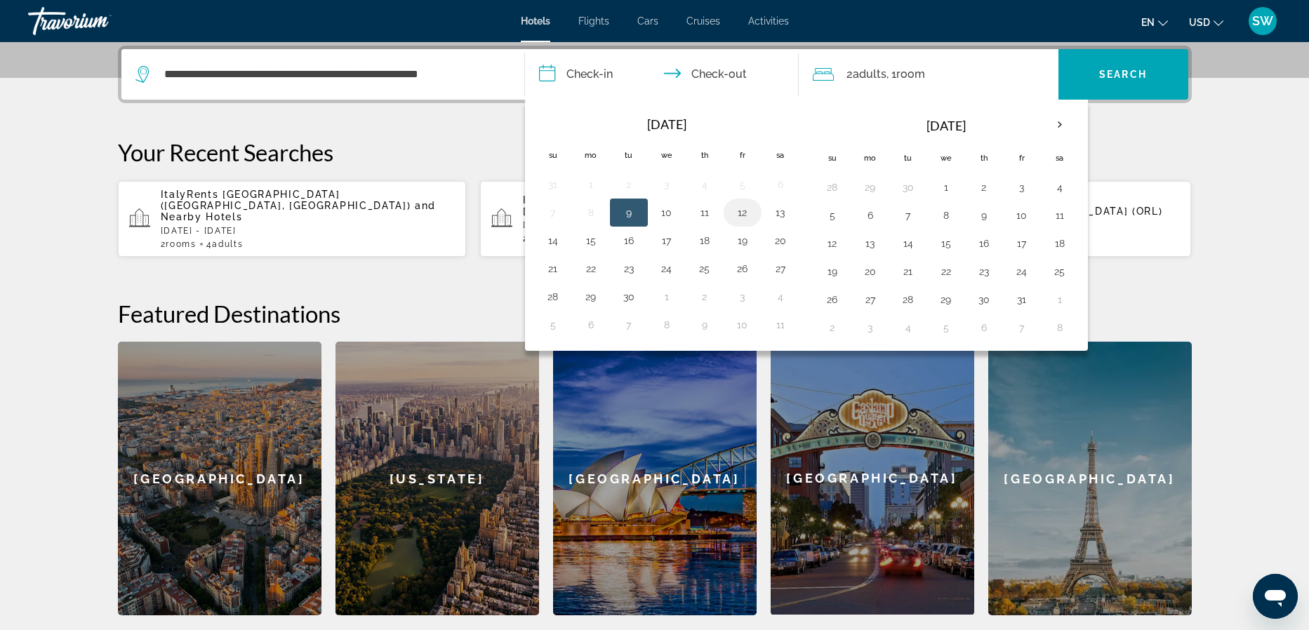
click at [736, 209] on button "12" at bounding box center [742, 213] width 22 height 20
click at [551, 239] on button "14" at bounding box center [553, 241] width 22 height 20
type input "**********"
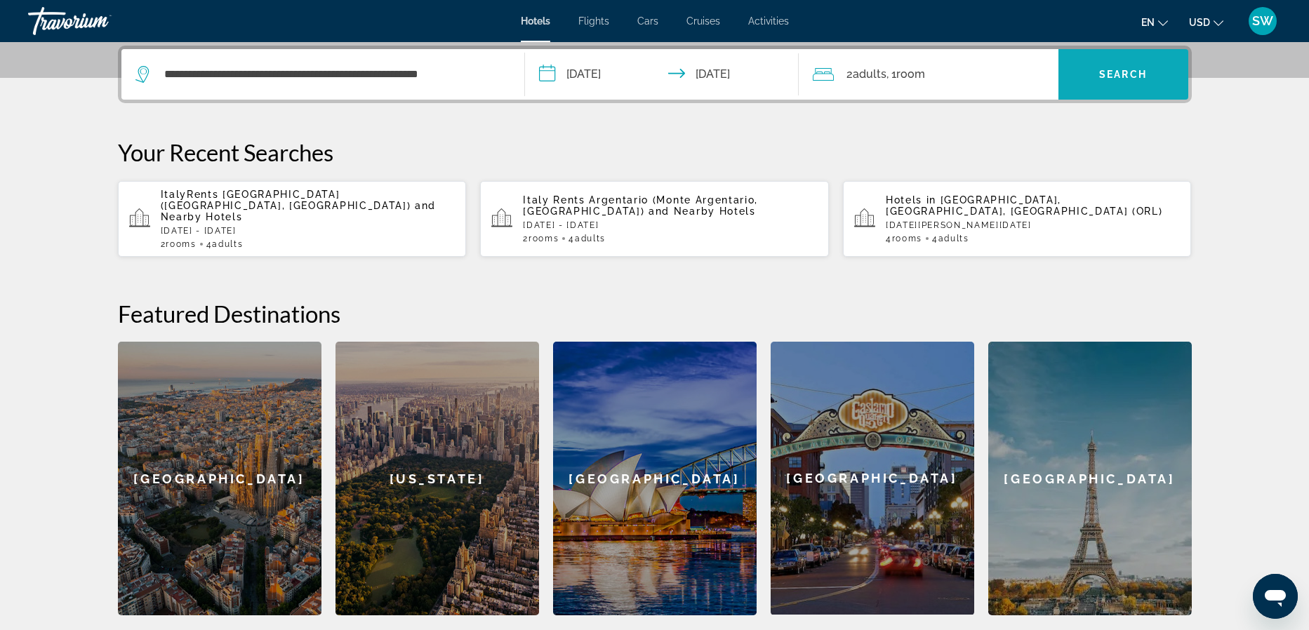
click at [1131, 81] on span "Search widget" at bounding box center [1123, 75] width 130 height 34
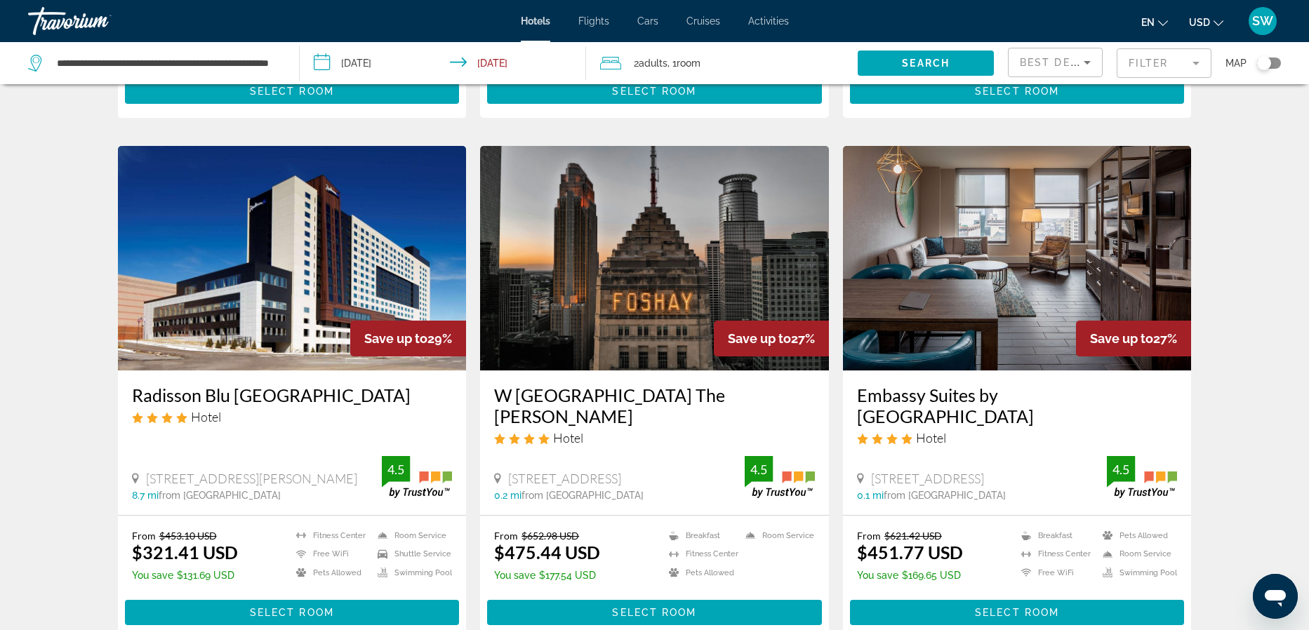
scroll to position [1608, 0]
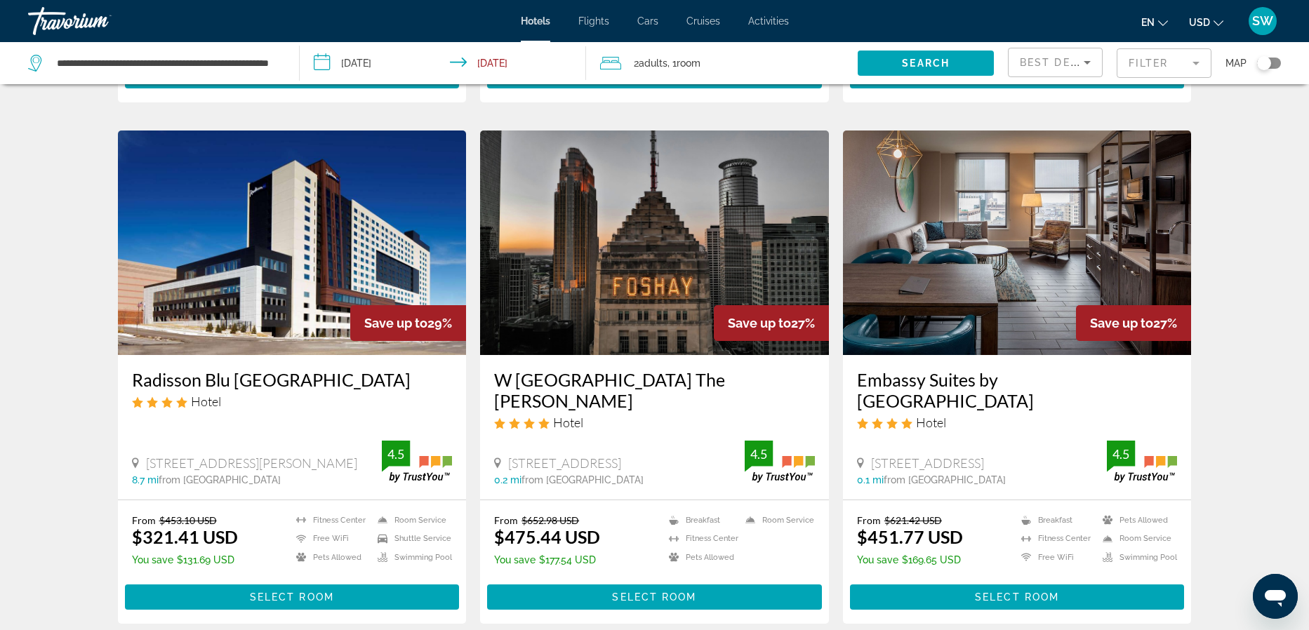
click at [672, 230] on img "Main content" at bounding box center [654, 243] width 349 height 225
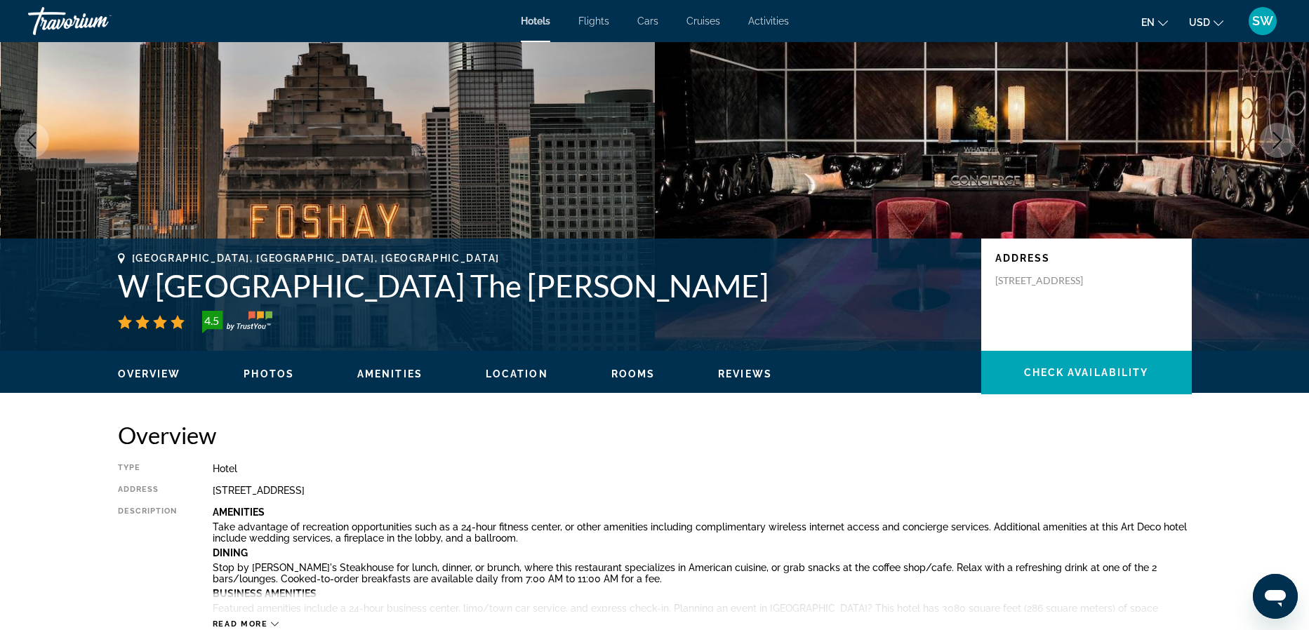
scroll to position [112, 0]
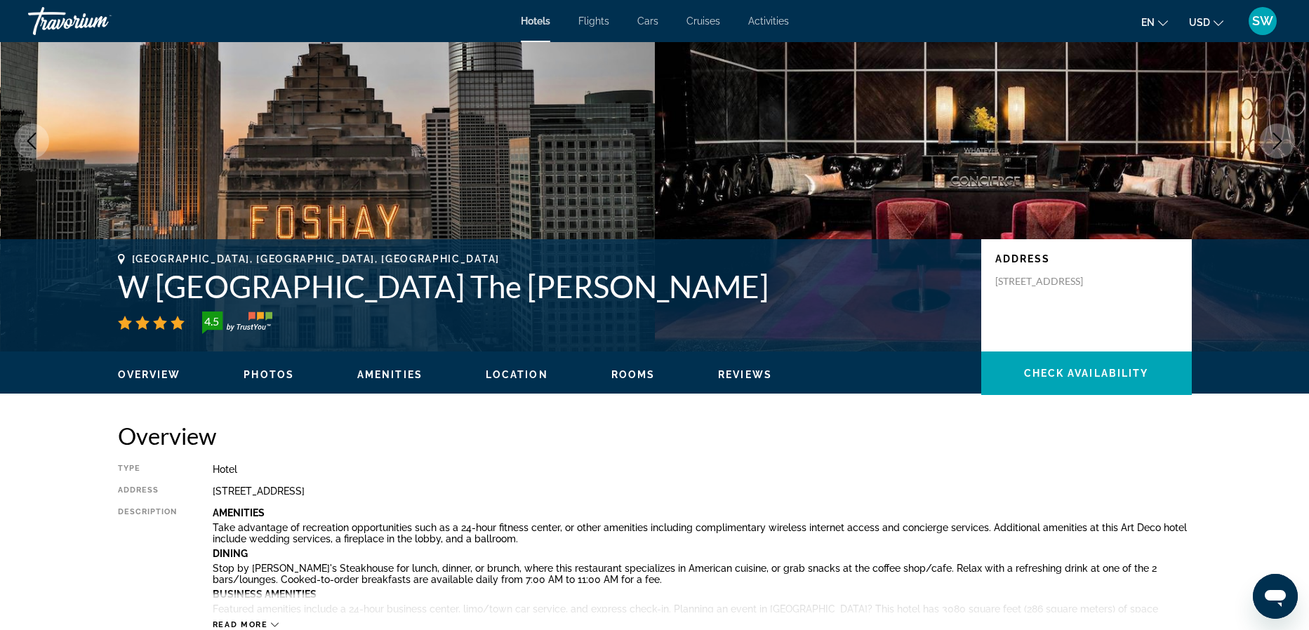
click at [163, 375] on span "Overview" at bounding box center [149, 374] width 63 height 11
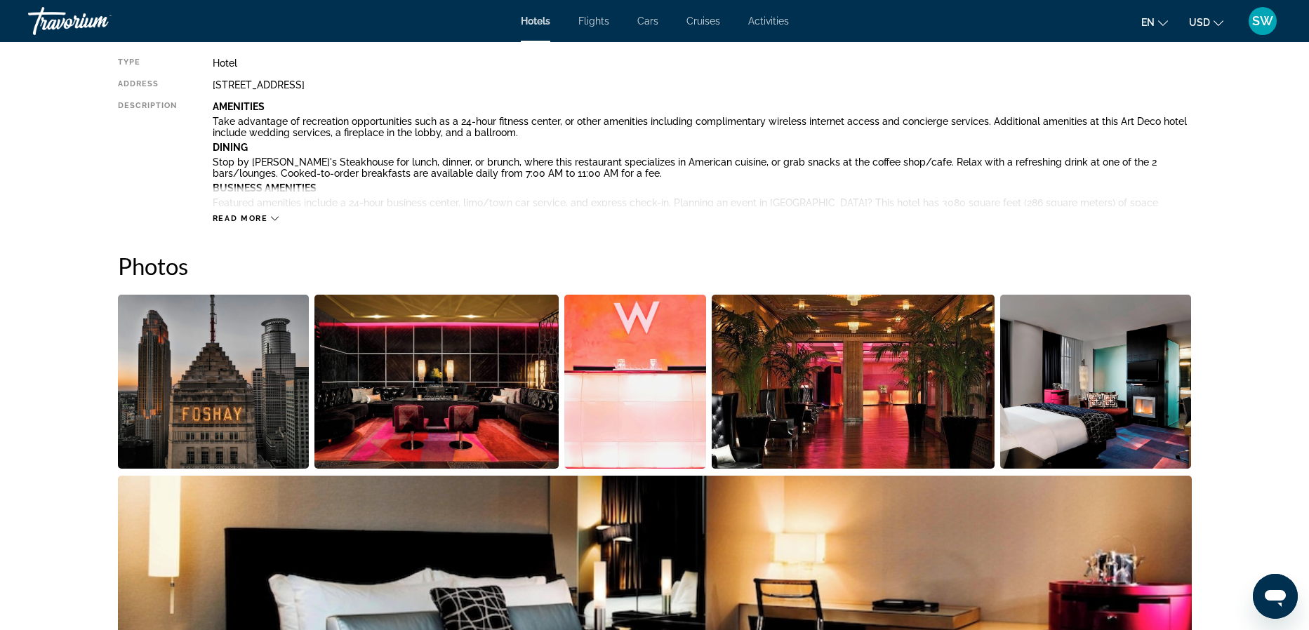
scroll to position [517, 0]
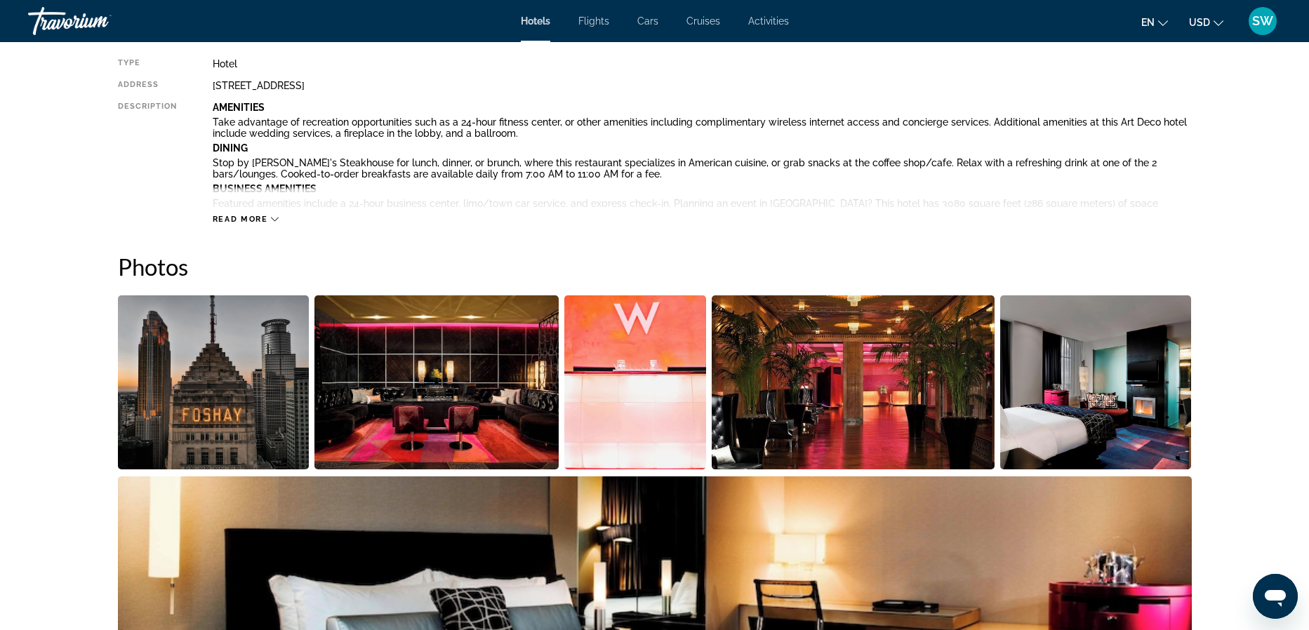
click at [391, 398] on img "Open full-screen image slider" at bounding box center [436, 382] width 244 height 174
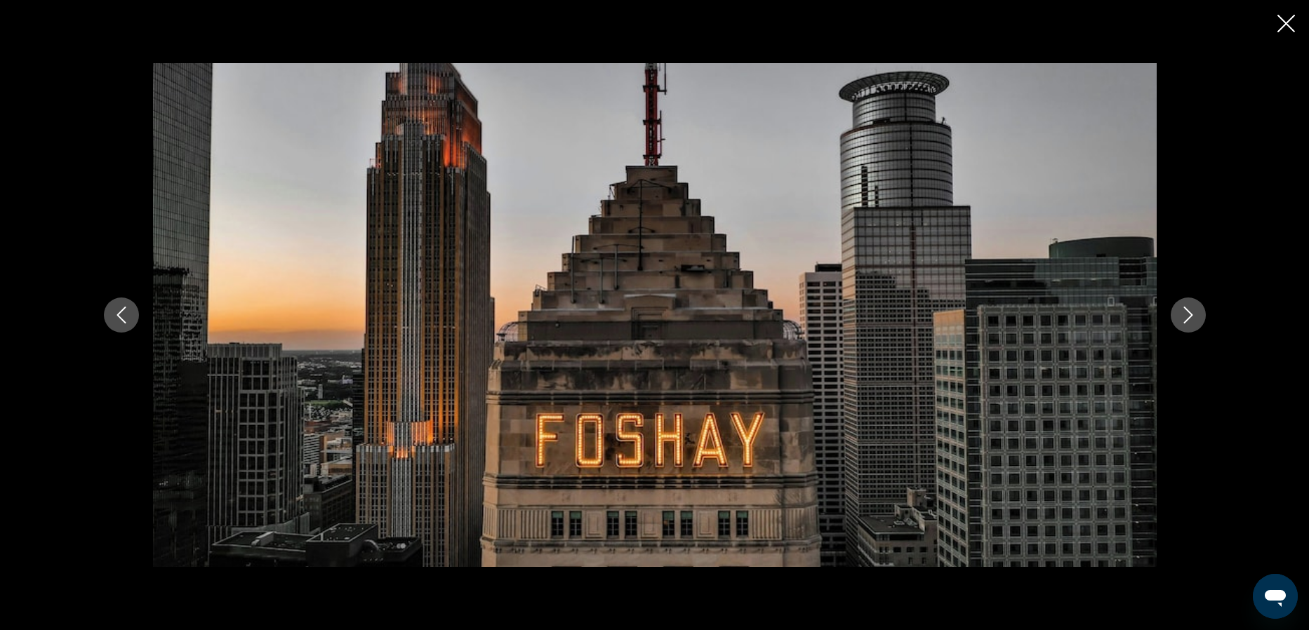
click at [1194, 322] on icon "Next image" at bounding box center [1188, 315] width 17 height 17
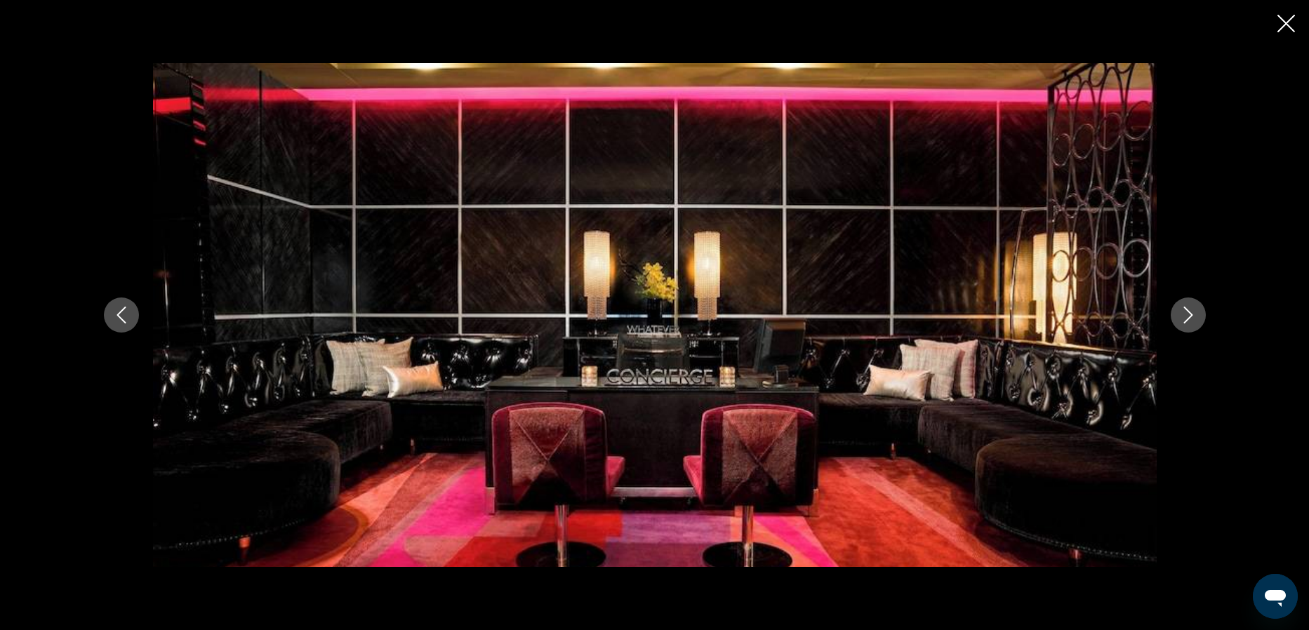
click at [1194, 322] on icon "Next image" at bounding box center [1188, 315] width 17 height 17
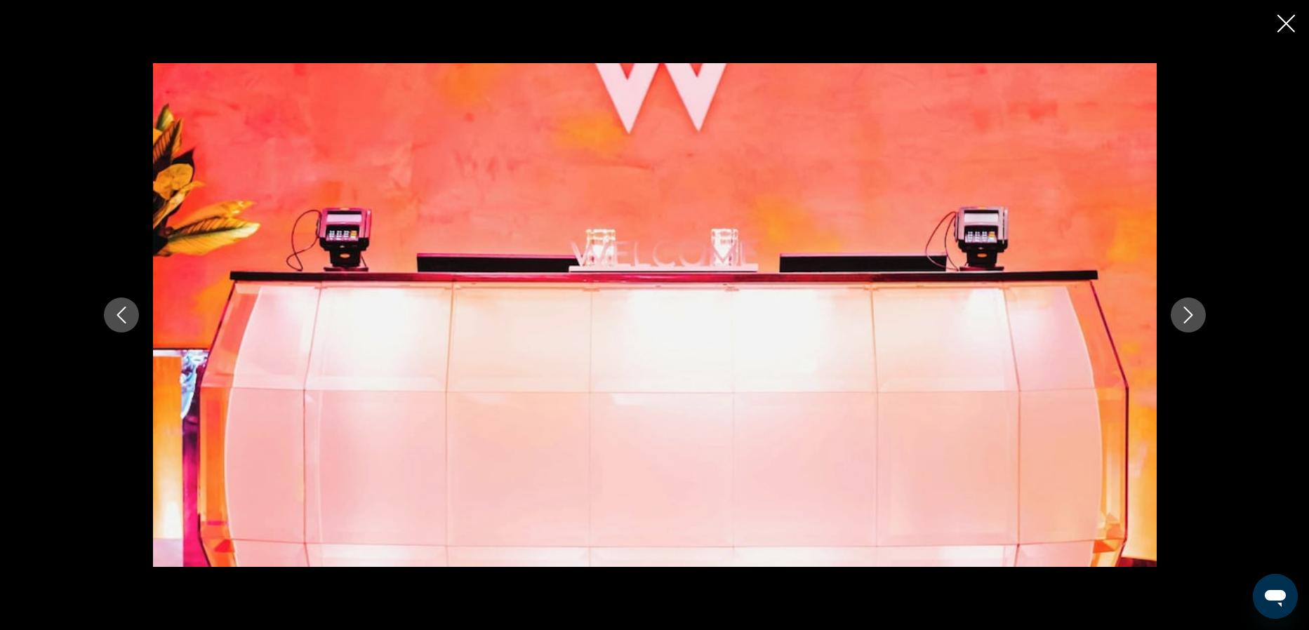
click at [1194, 322] on icon "Next image" at bounding box center [1188, 315] width 17 height 17
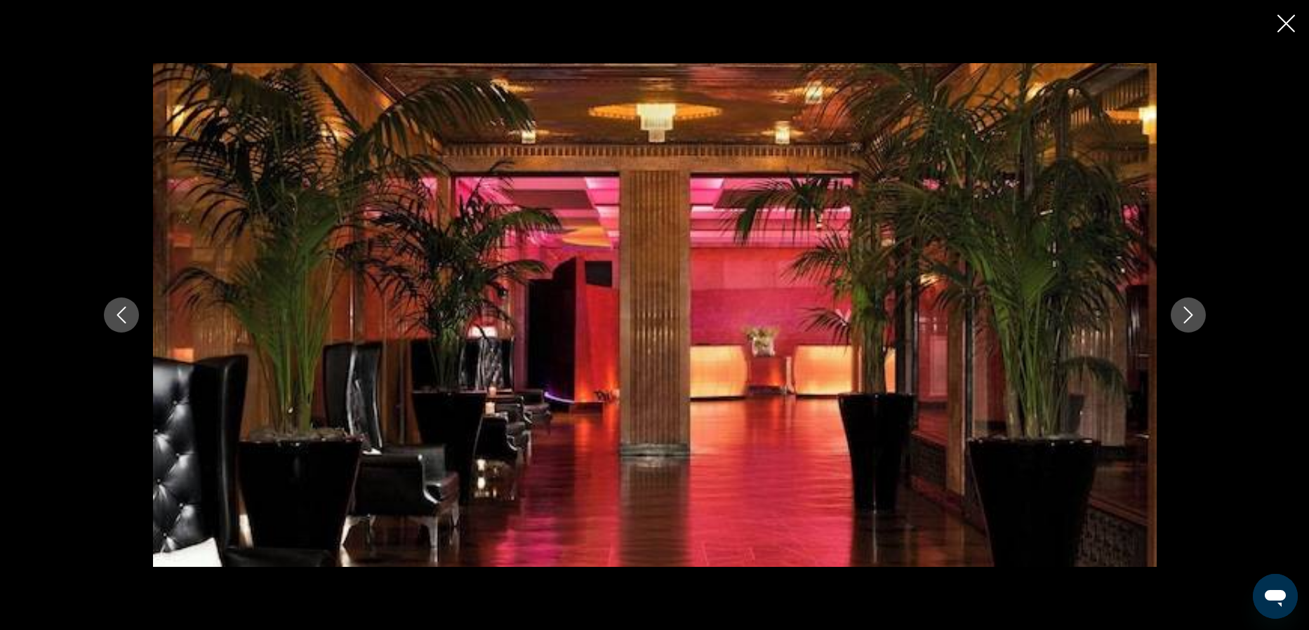
click at [1194, 322] on icon "Next image" at bounding box center [1188, 315] width 17 height 17
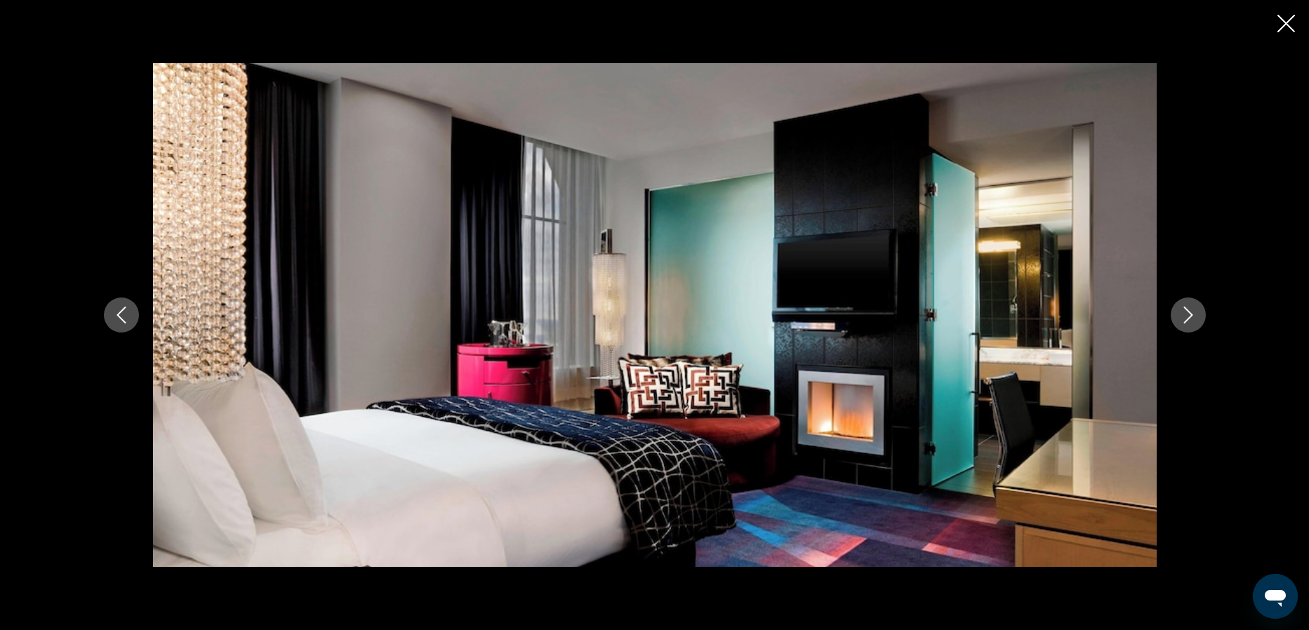
click at [1194, 322] on icon "Next image" at bounding box center [1188, 315] width 17 height 17
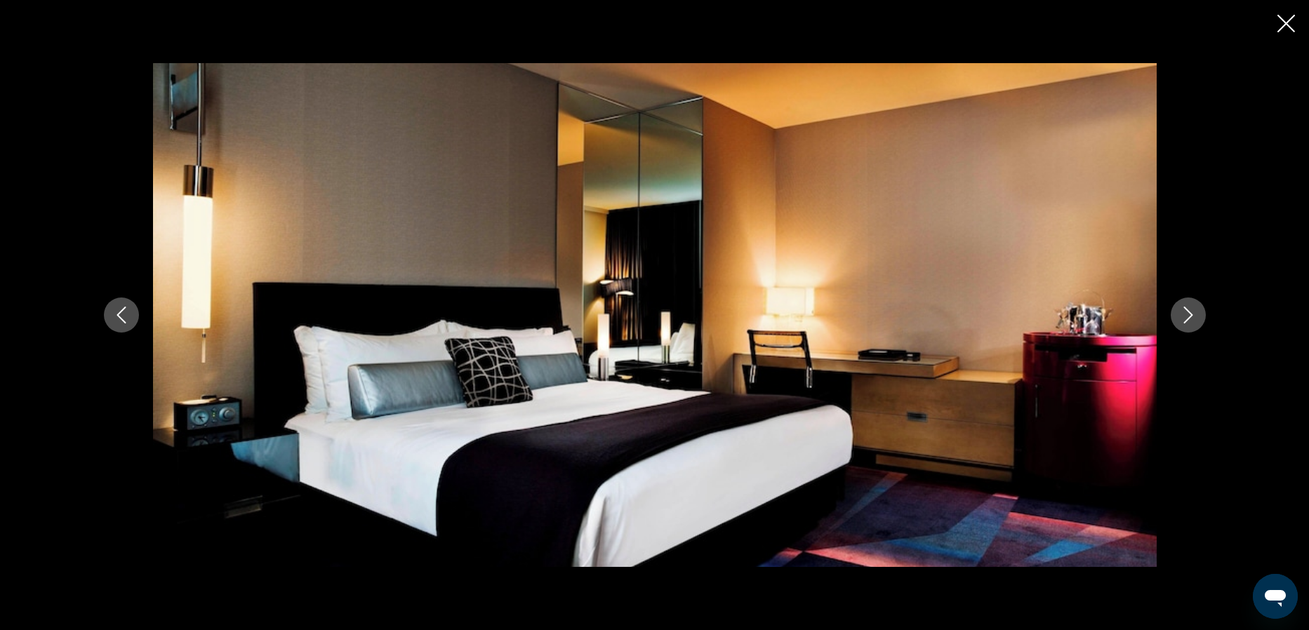
click at [1194, 322] on icon "Next image" at bounding box center [1188, 315] width 17 height 17
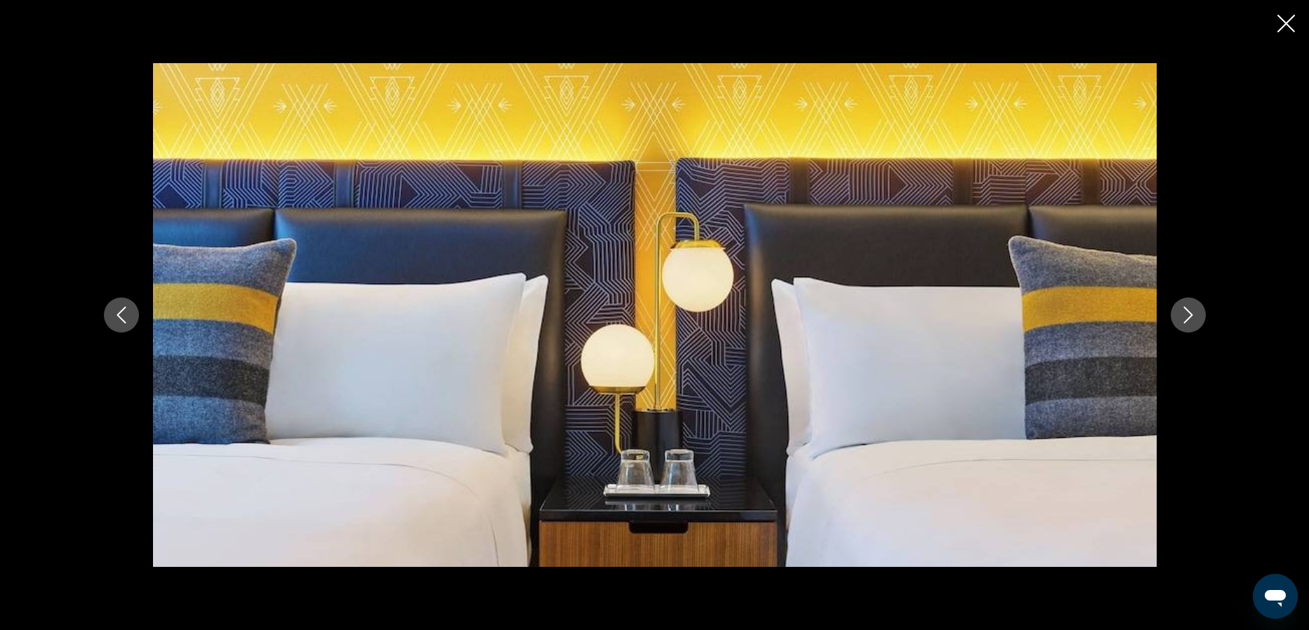
click at [1194, 322] on icon "Next image" at bounding box center [1188, 315] width 17 height 17
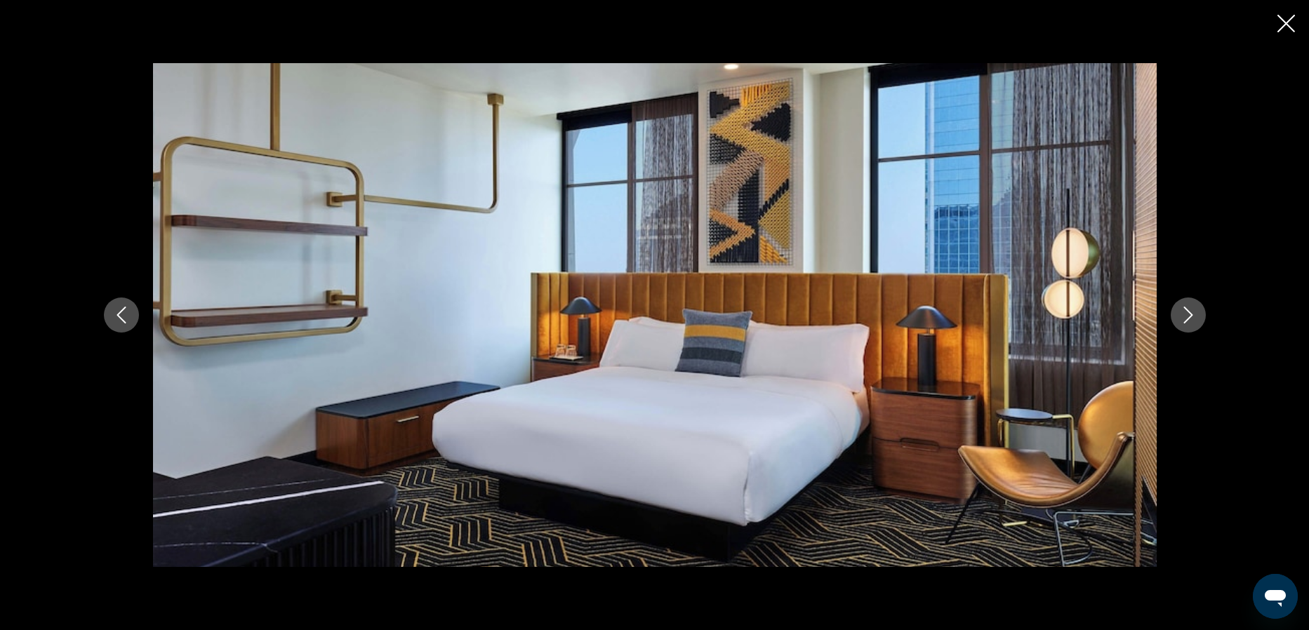
click at [1194, 322] on icon "Next image" at bounding box center [1188, 315] width 17 height 17
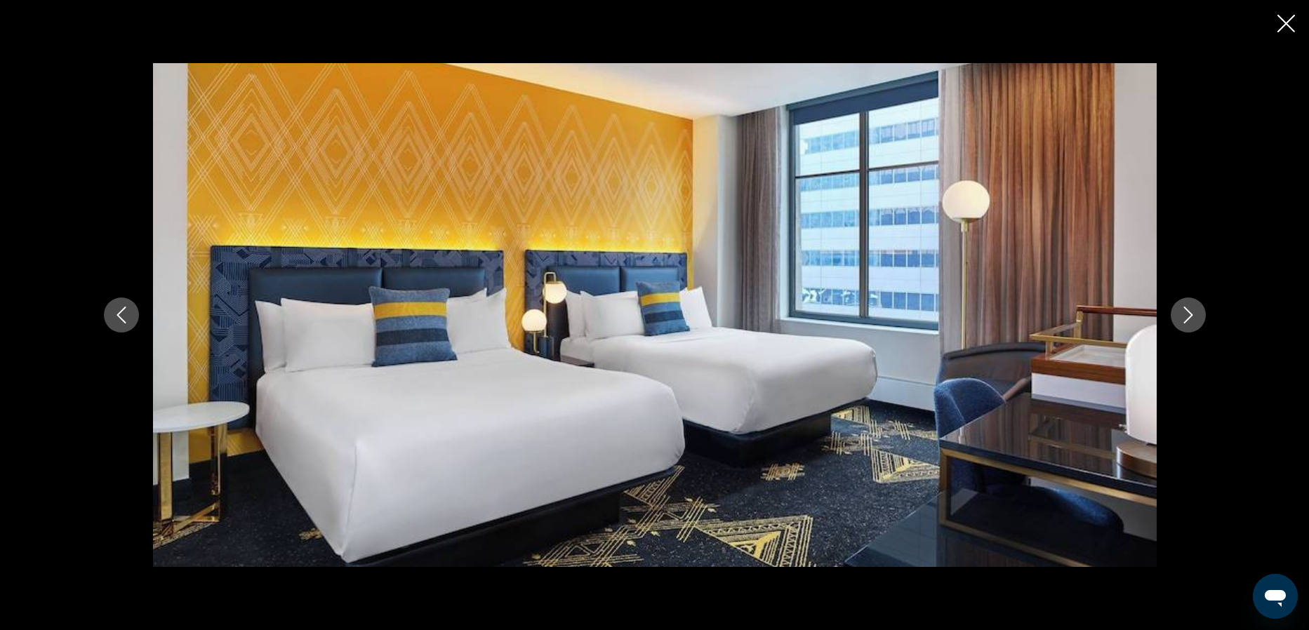
click at [1194, 322] on icon "Next image" at bounding box center [1188, 315] width 17 height 17
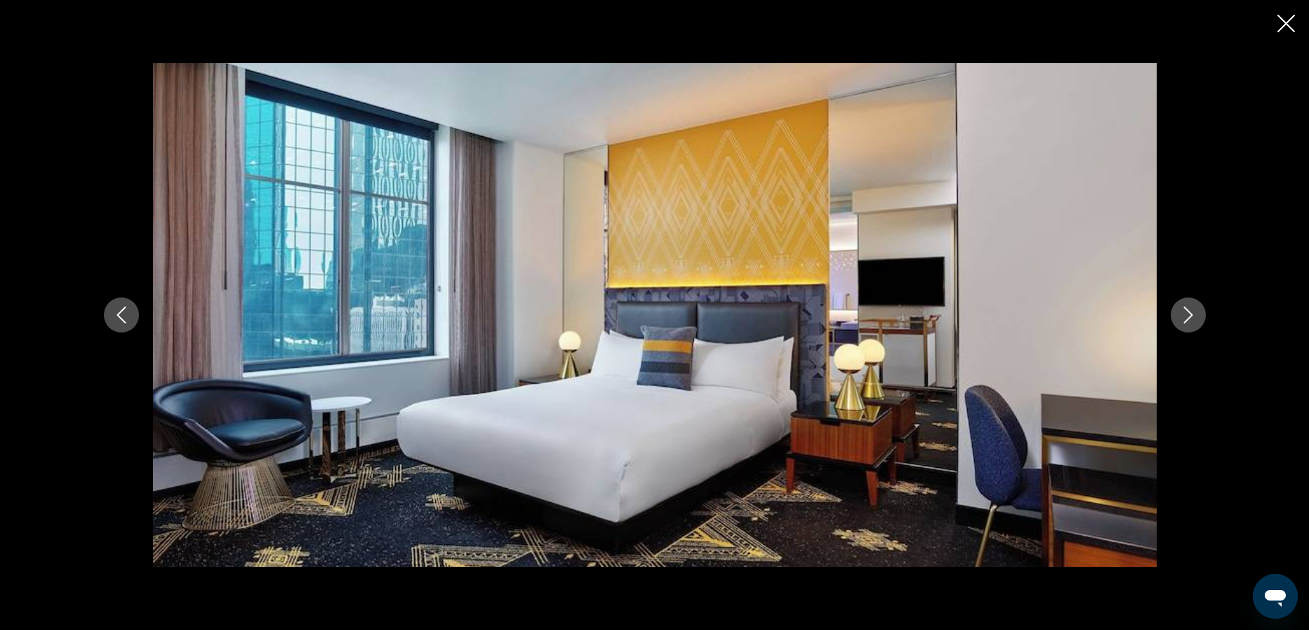
click at [1194, 322] on icon "Next image" at bounding box center [1188, 315] width 17 height 17
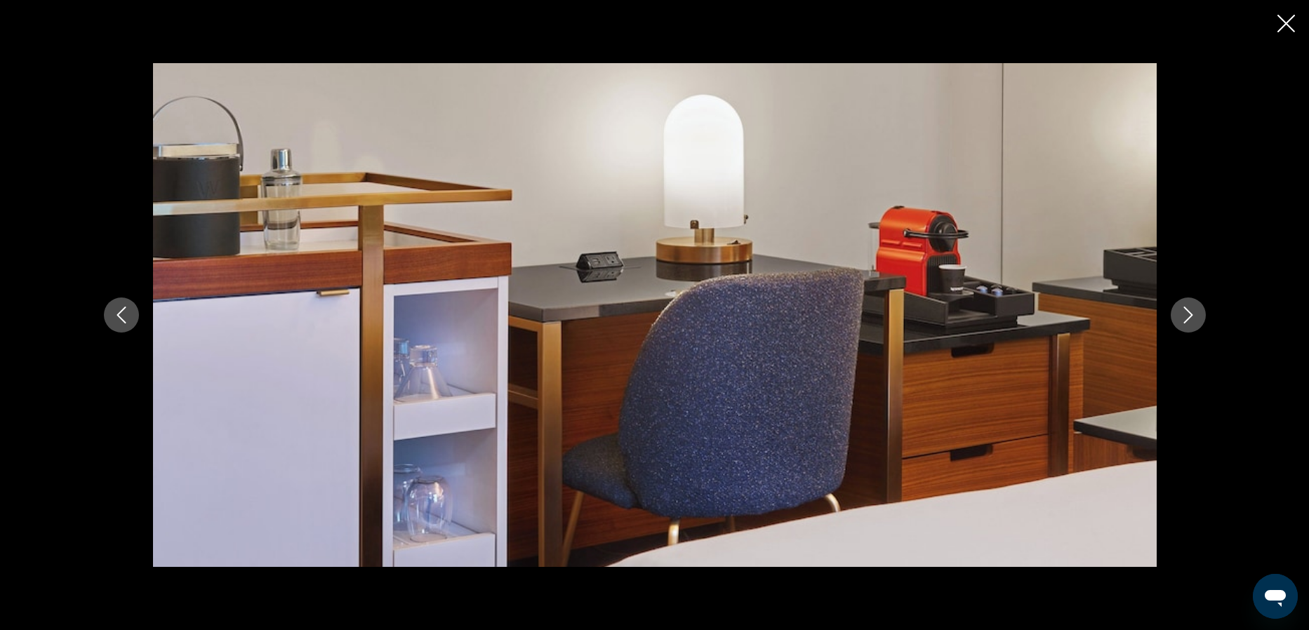
click at [1194, 322] on icon "Next image" at bounding box center [1188, 315] width 17 height 17
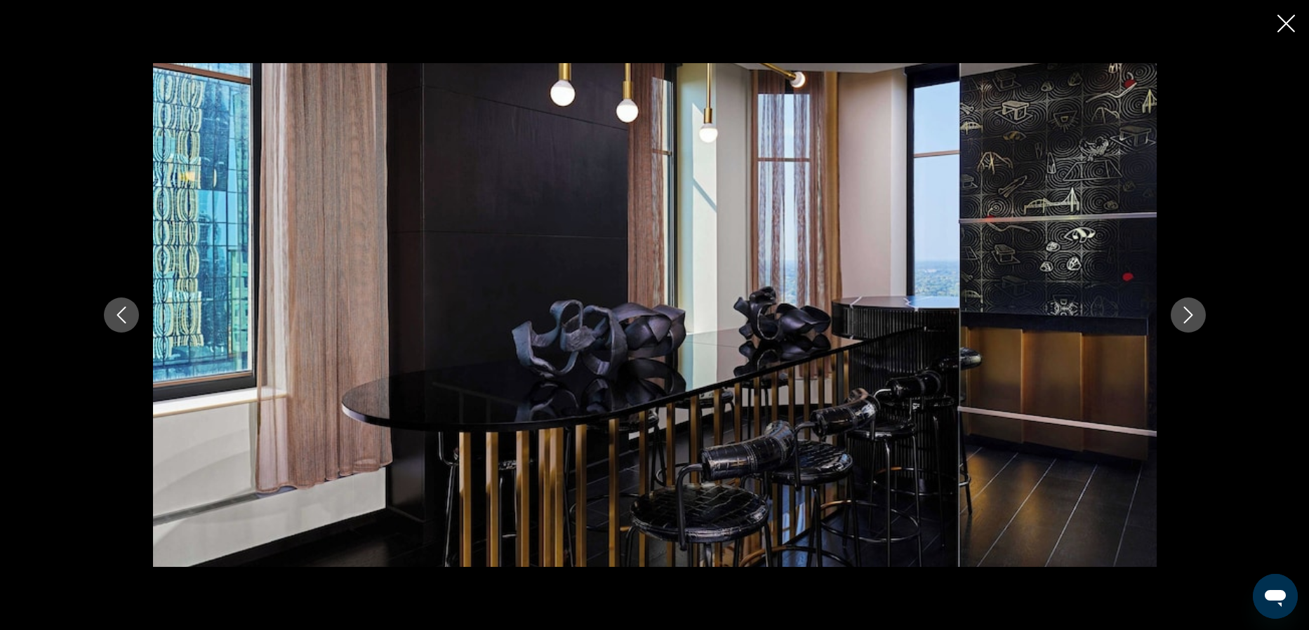
drag, startPoint x: 1291, startPoint y: 26, endPoint x: 1284, endPoint y: 32, distance: 9.0
click at [1293, 26] on icon "Close slideshow" at bounding box center [1286, 24] width 18 height 18
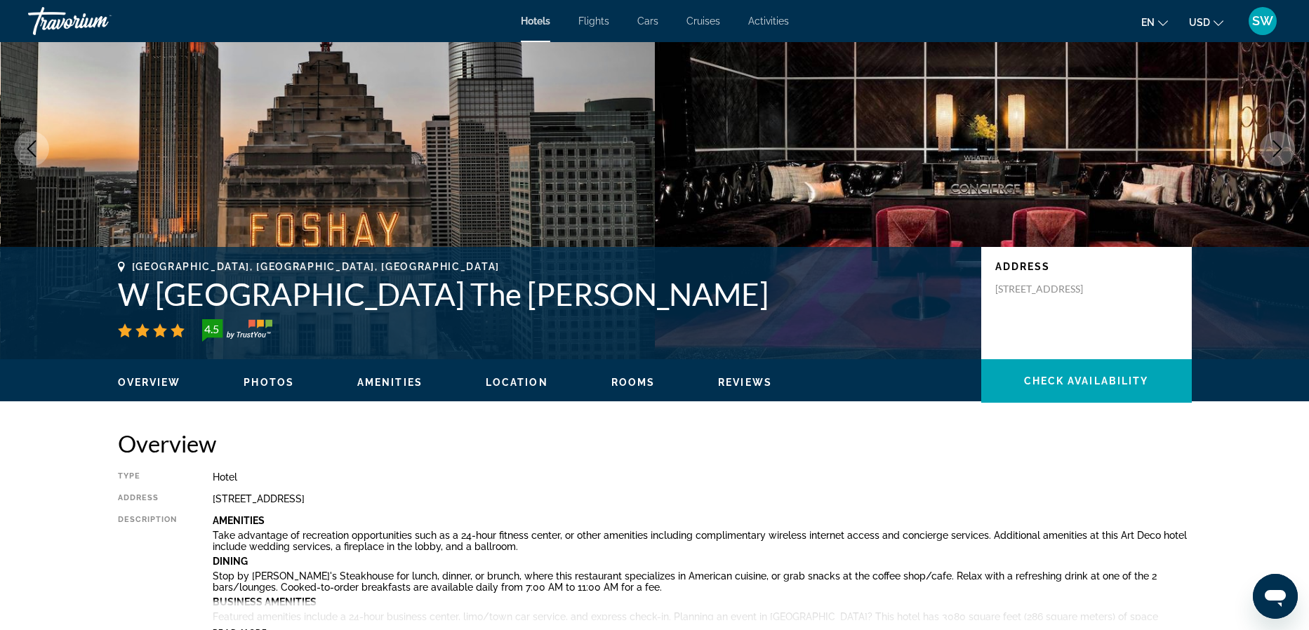
scroll to position [0, 0]
